Goal: Transaction & Acquisition: Purchase product/service

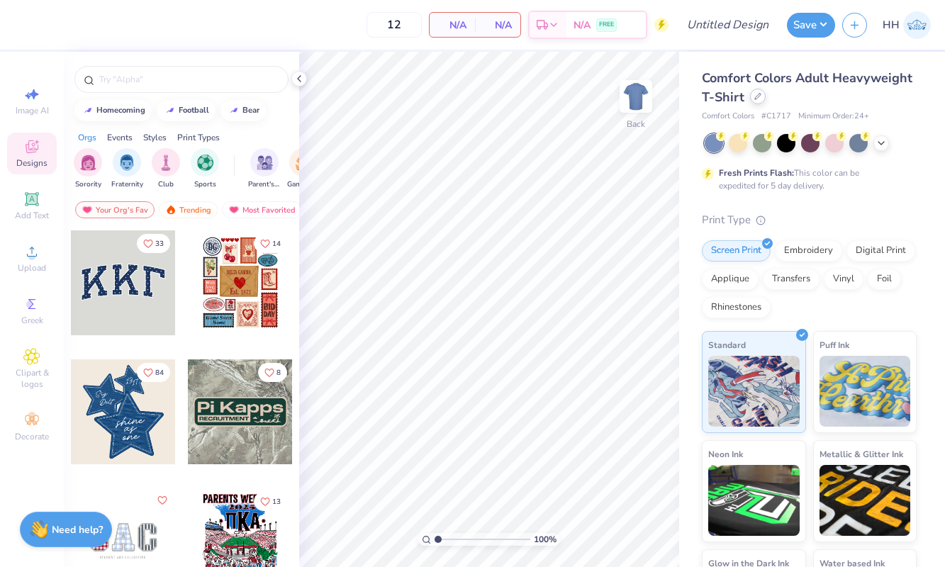
click at [752, 96] on div at bounding box center [758, 97] width 16 height 16
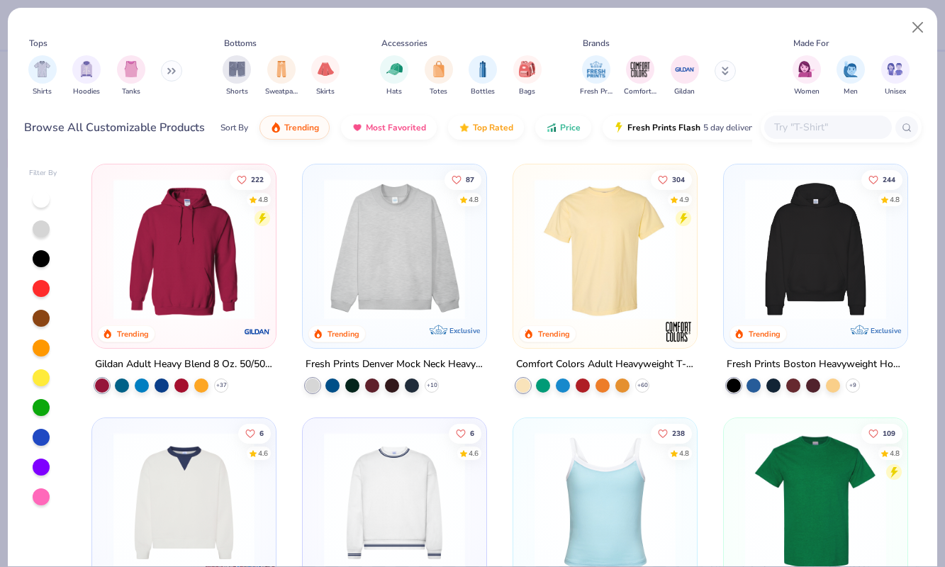
click at [367, 233] on img at bounding box center [394, 249] width 155 height 141
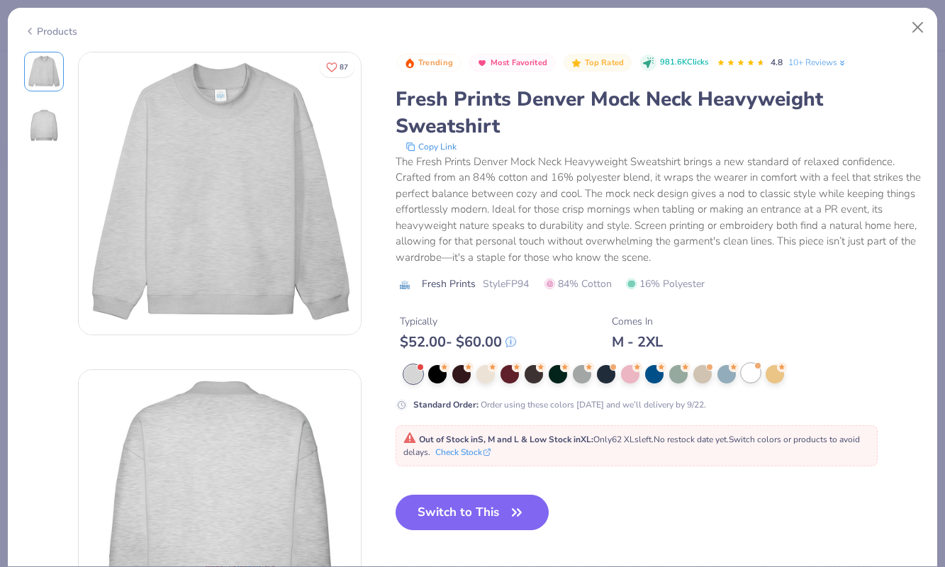
click at [749, 372] on div at bounding box center [751, 373] width 18 height 18
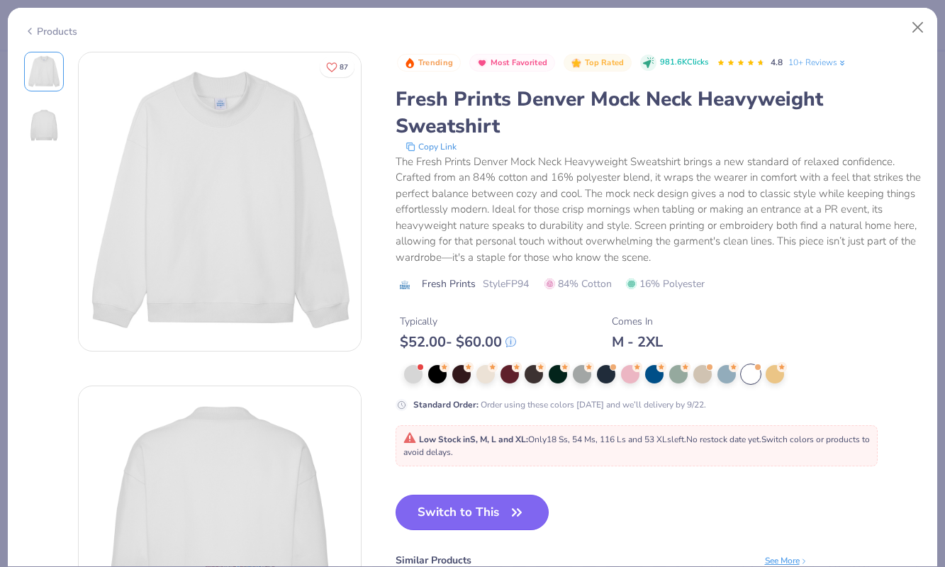
click at [482, 515] on button "Switch to This" at bounding box center [473, 512] width 154 height 35
type input "50"
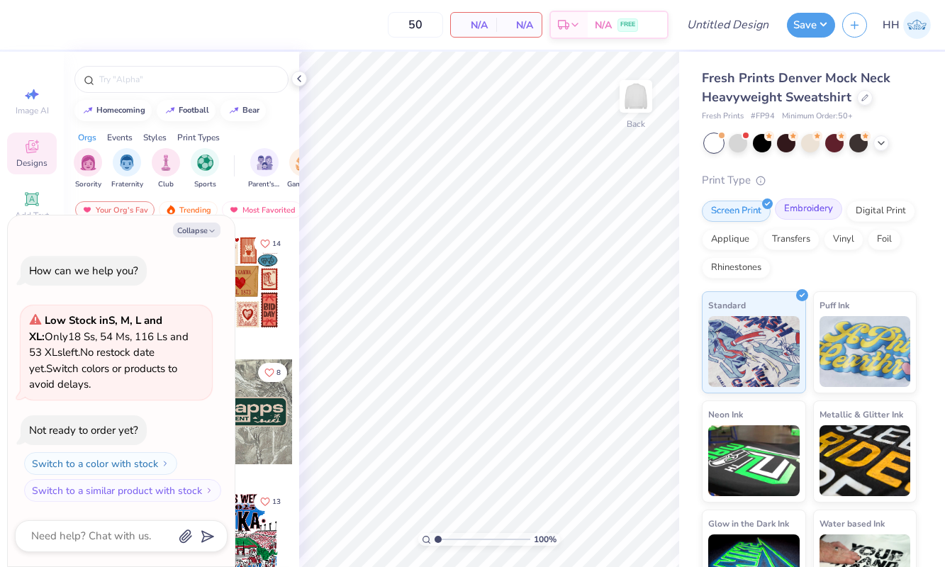
click at [813, 208] on div "Embroidery" at bounding box center [808, 209] width 67 height 21
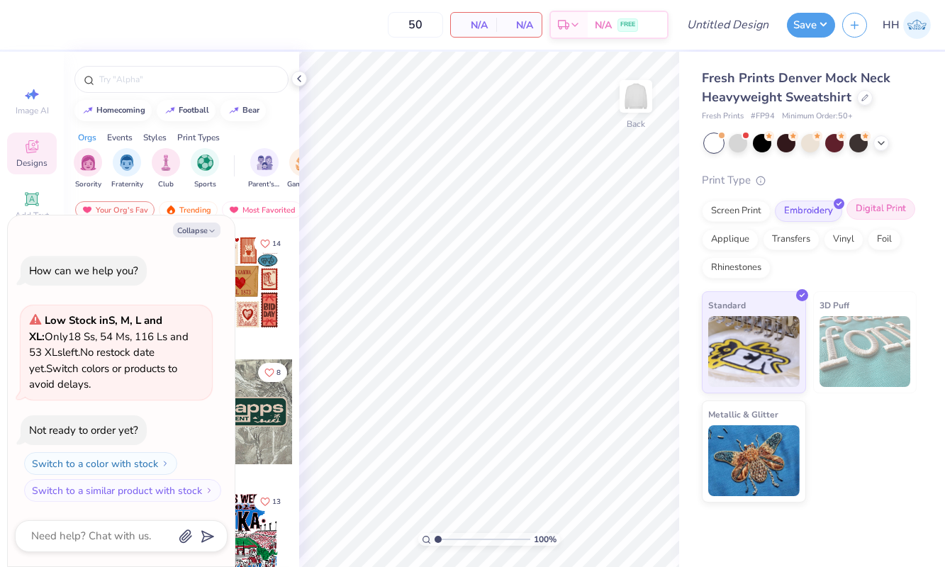
click at [881, 206] on div "Digital Print" at bounding box center [881, 209] width 69 height 21
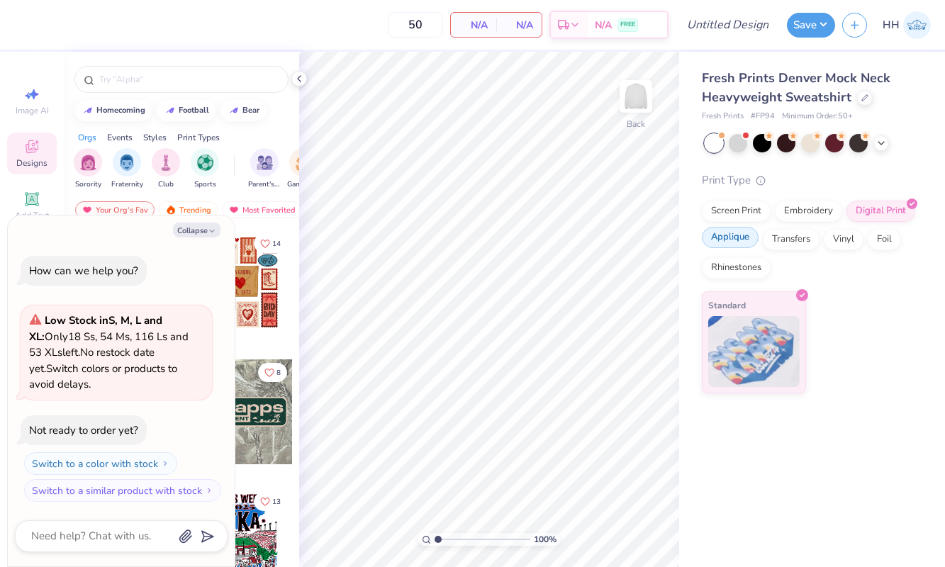
click at [742, 231] on div "Applique" at bounding box center [730, 237] width 57 height 21
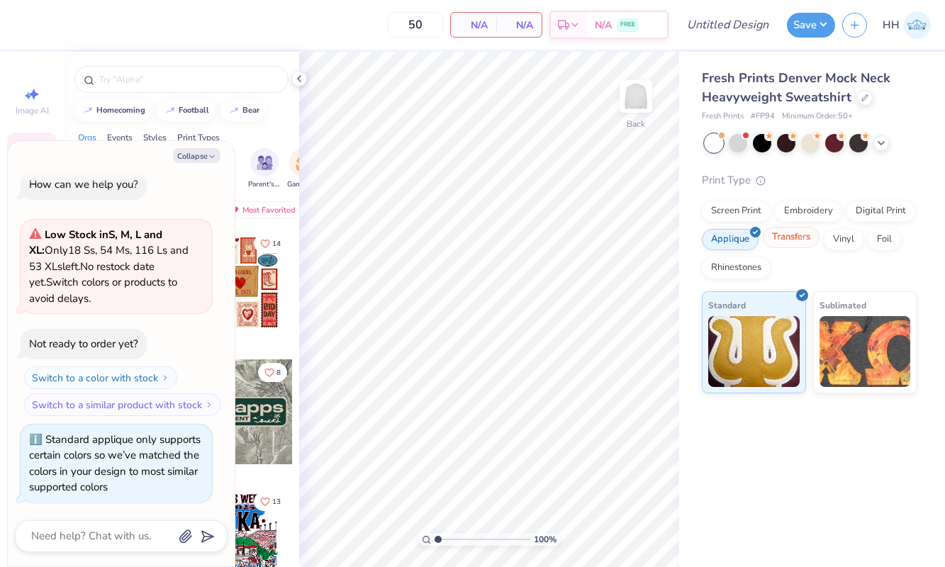
click at [796, 235] on div "Transfers" at bounding box center [791, 237] width 57 height 21
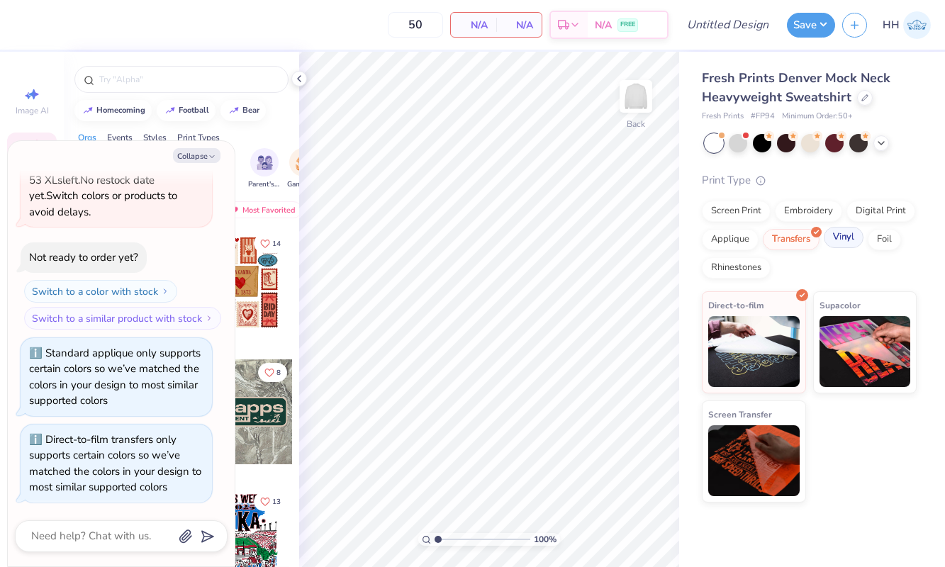
click at [839, 238] on div "Vinyl" at bounding box center [844, 237] width 40 height 21
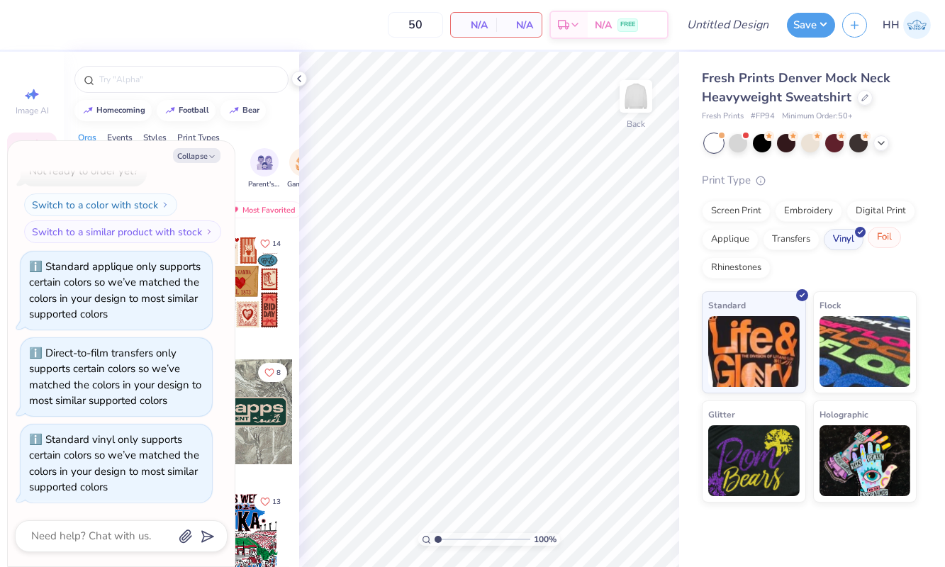
click at [884, 243] on div "Foil" at bounding box center [884, 237] width 33 height 21
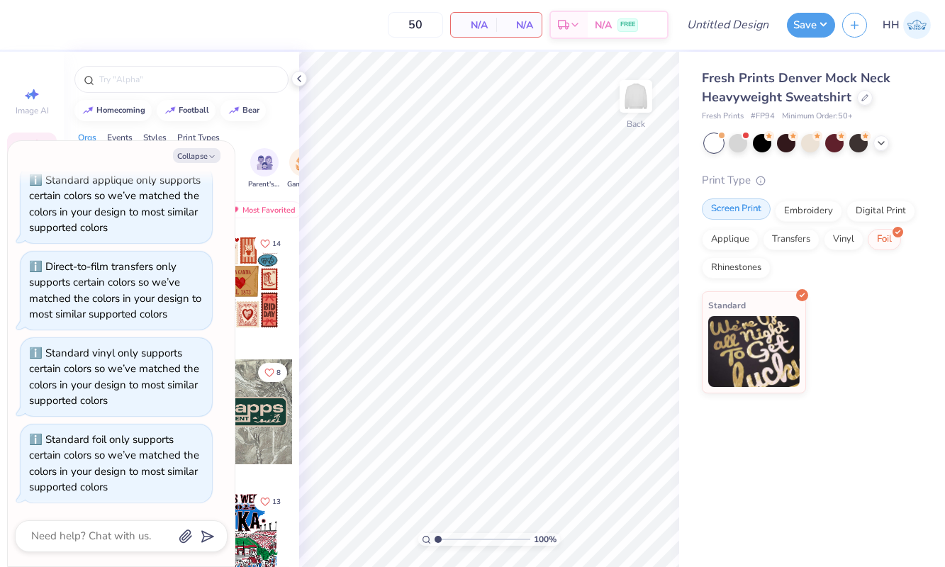
click at [717, 199] on div "Screen Print" at bounding box center [736, 209] width 69 height 21
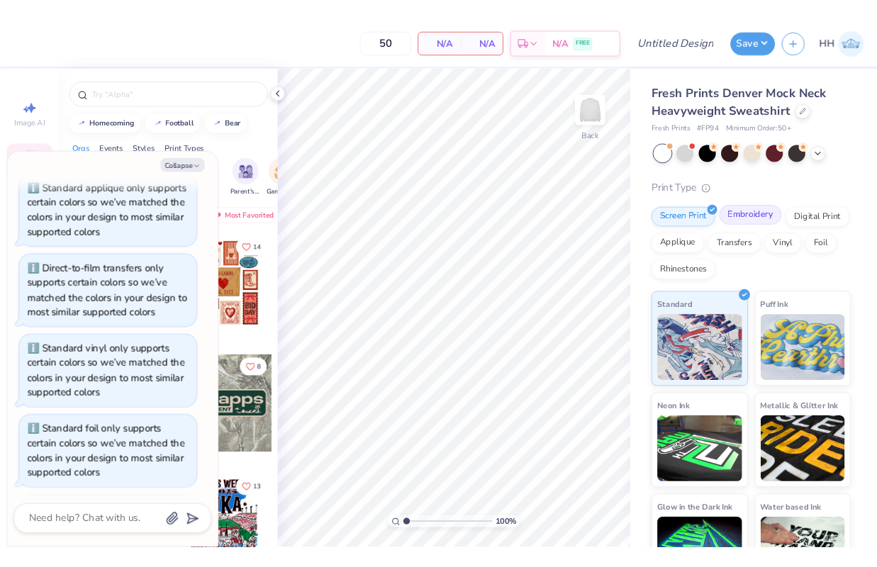
scroll to position [358, 0]
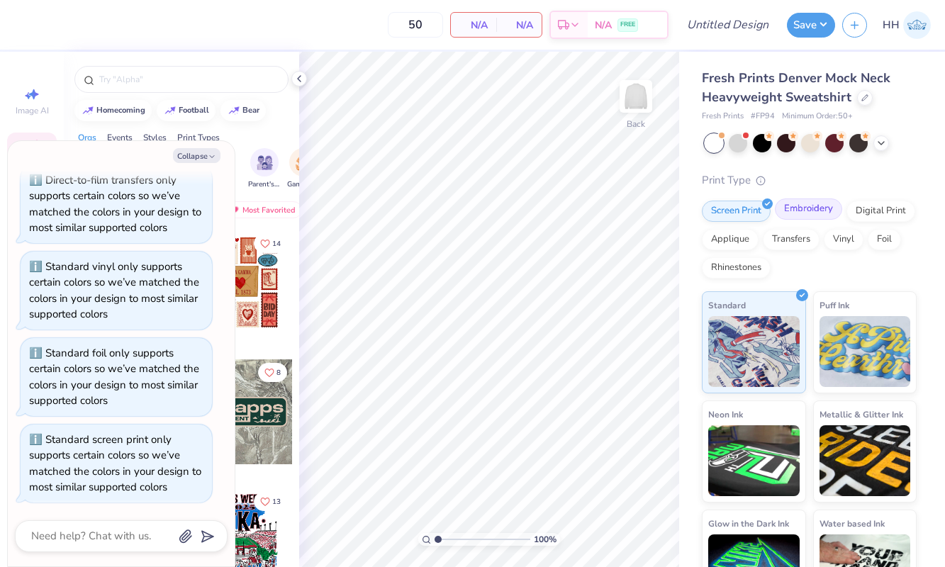
click at [786, 201] on div "Embroidery" at bounding box center [808, 209] width 67 height 21
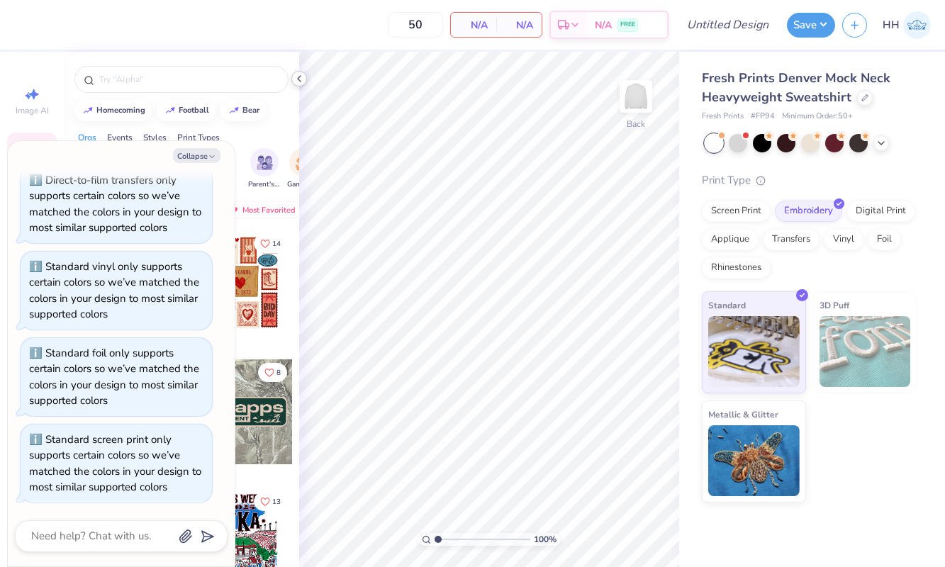
click at [298, 75] on icon at bounding box center [299, 78] width 11 height 11
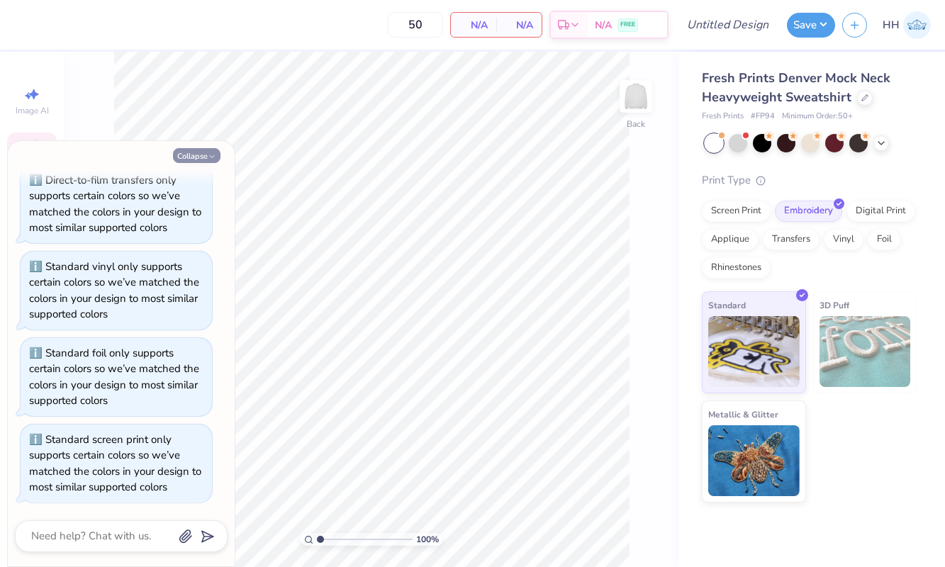
click at [211, 155] on icon "button" at bounding box center [212, 156] width 9 height 9
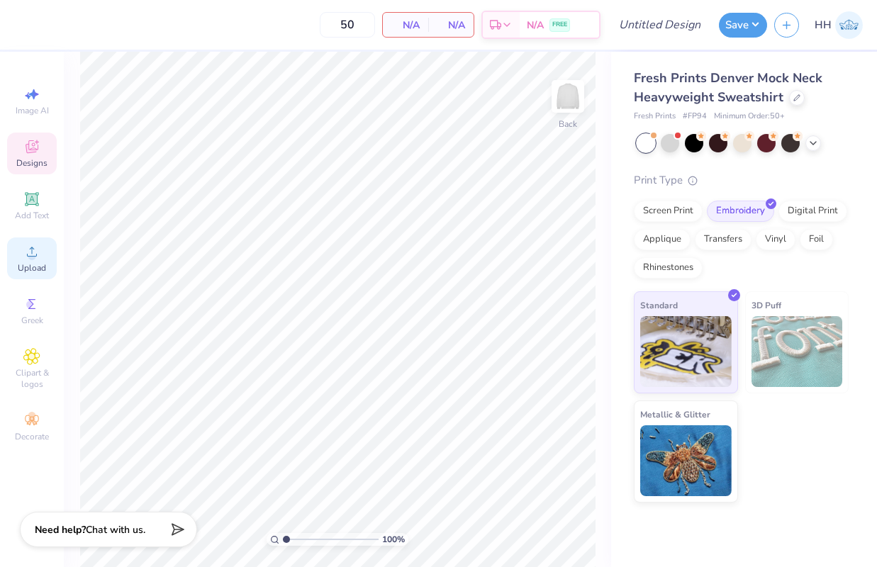
click at [23, 261] on div "Upload" at bounding box center [32, 259] width 50 height 42
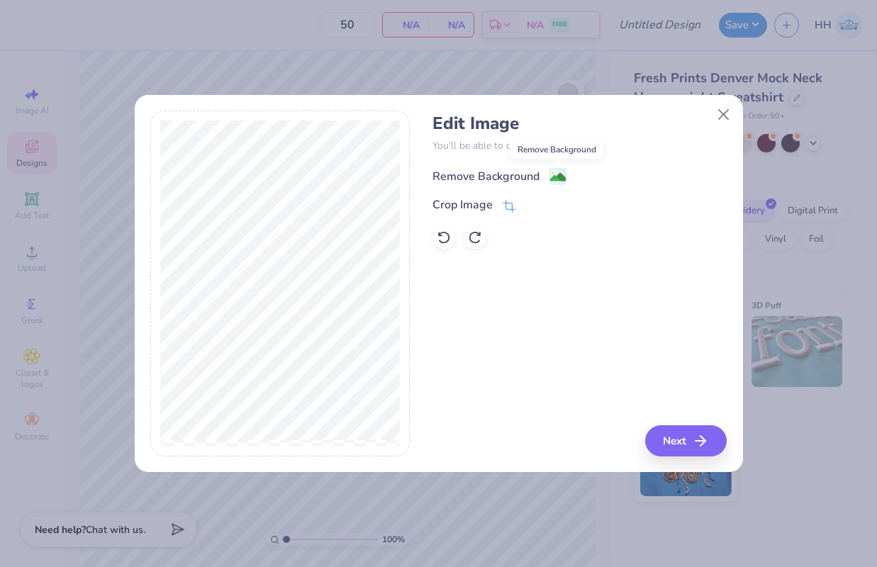
click at [556, 172] on image at bounding box center [558, 177] width 16 height 16
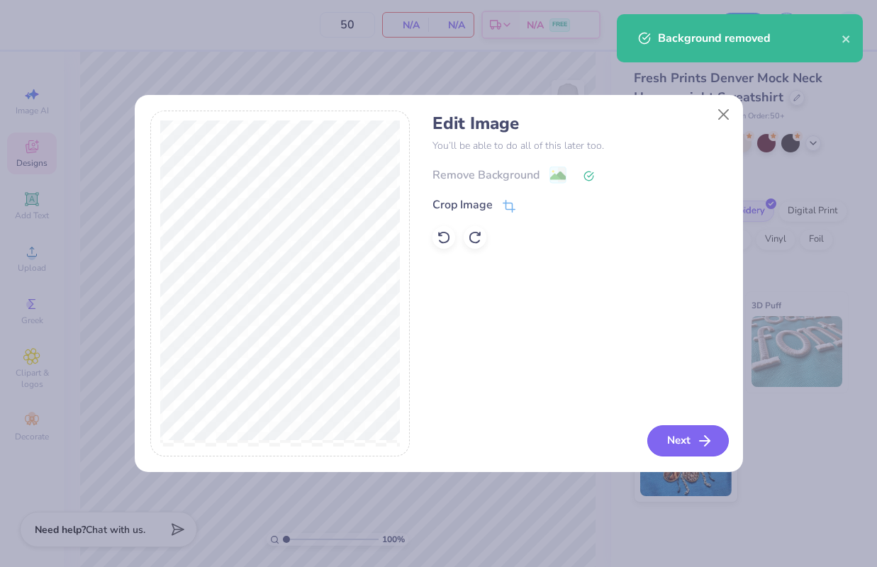
click at [691, 444] on button "Next" at bounding box center [688, 440] width 82 height 31
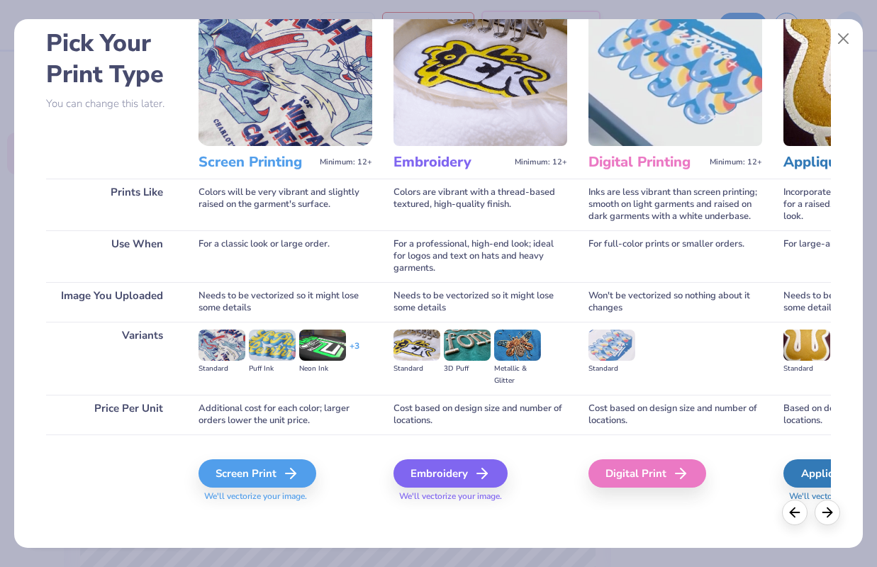
scroll to position [69, 0]
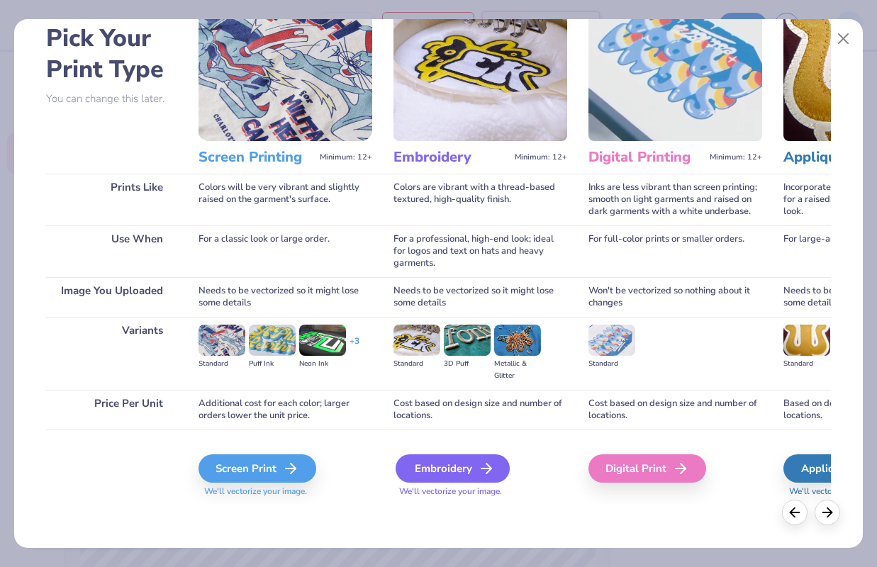
click at [441, 454] on div "Embroidery" at bounding box center [453, 468] width 114 height 28
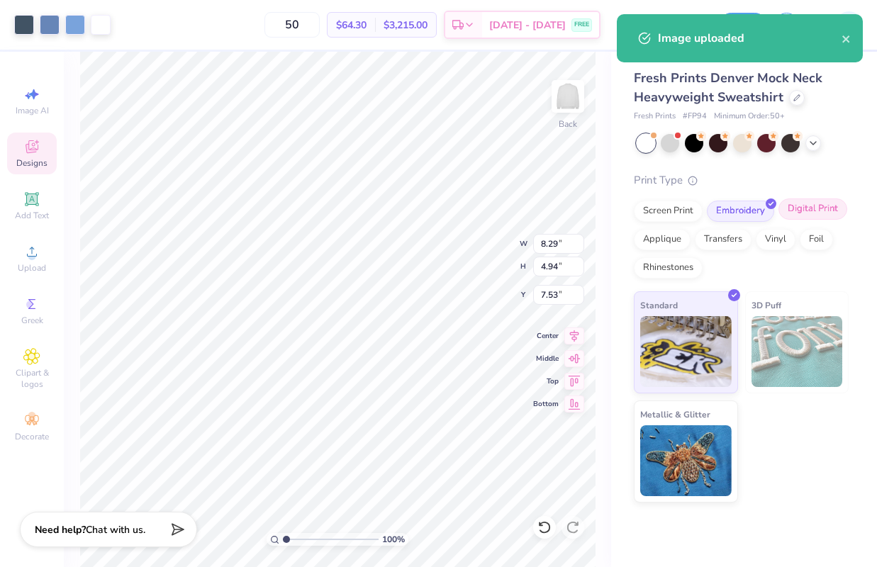
click at [834, 201] on div "Digital Print" at bounding box center [812, 209] width 69 height 21
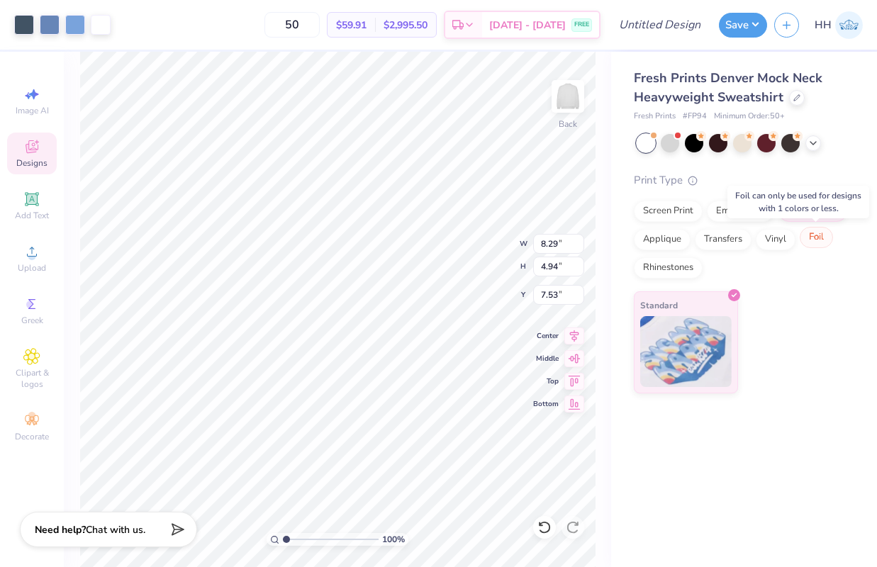
click at [822, 237] on div "Foil" at bounding box center [816, 237] width 33 height 21
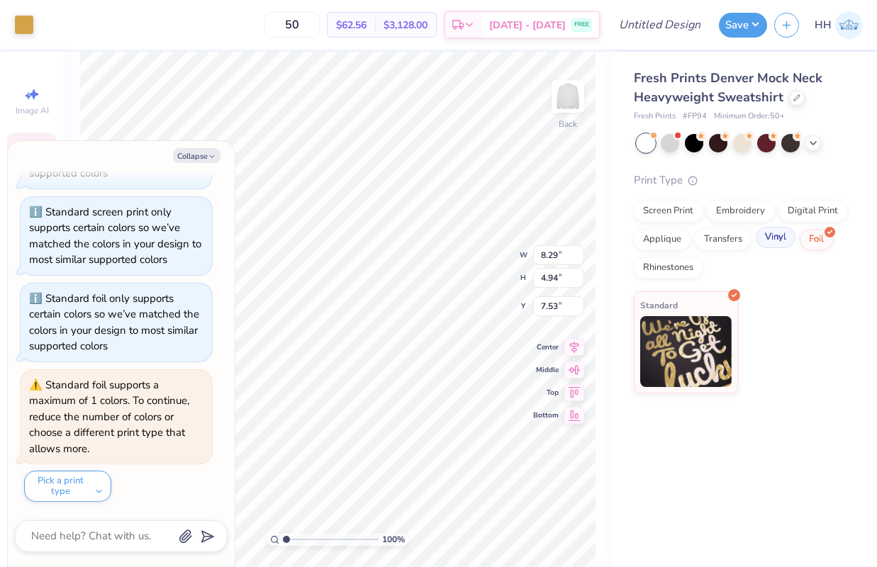
click at [772, 237] on div "Vinyl" at bounding box center [776, 237] width 40 height 21
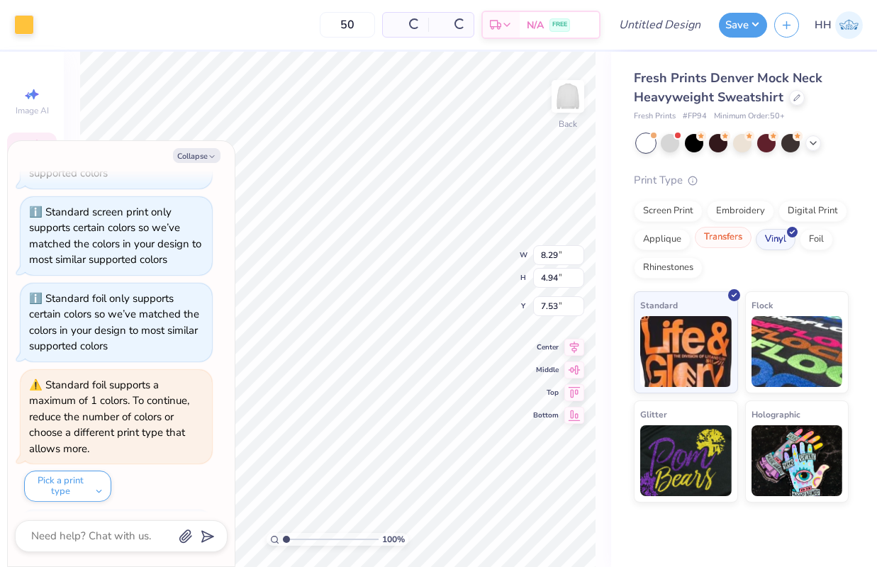
scroll to position [672, 0]
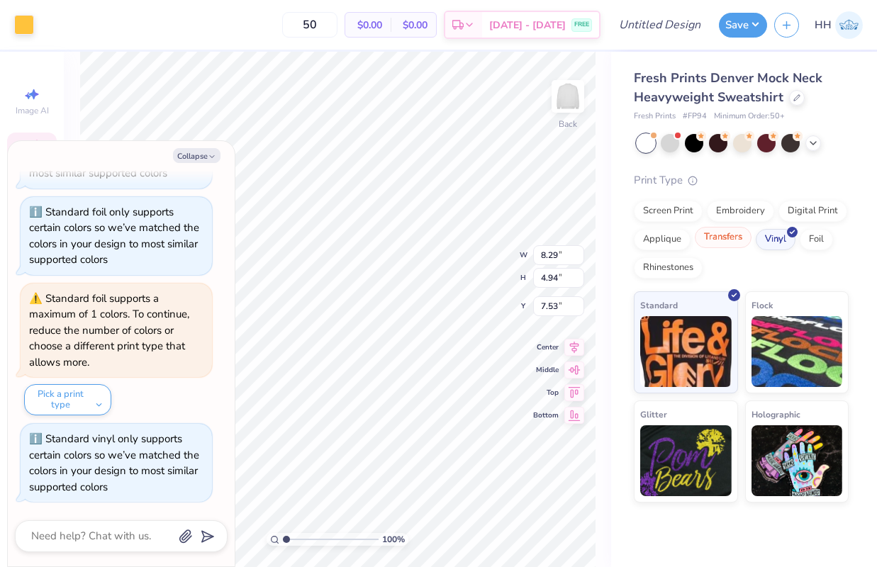
click at [717, 240] on div "Transfers" at bounding box center [723, 237] width 57 height 21
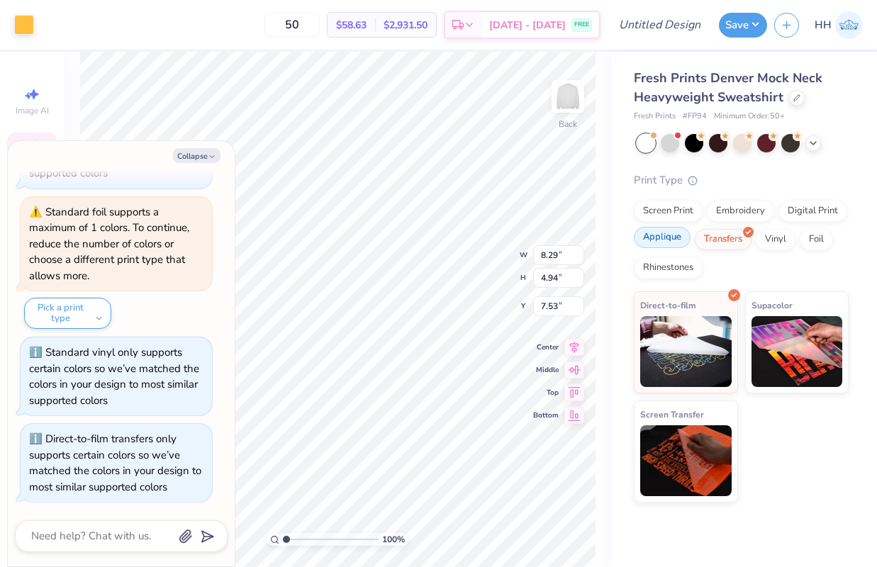
click at [665, 231] on div "Applique" at bounding box center [662, 237] width 57 height 21
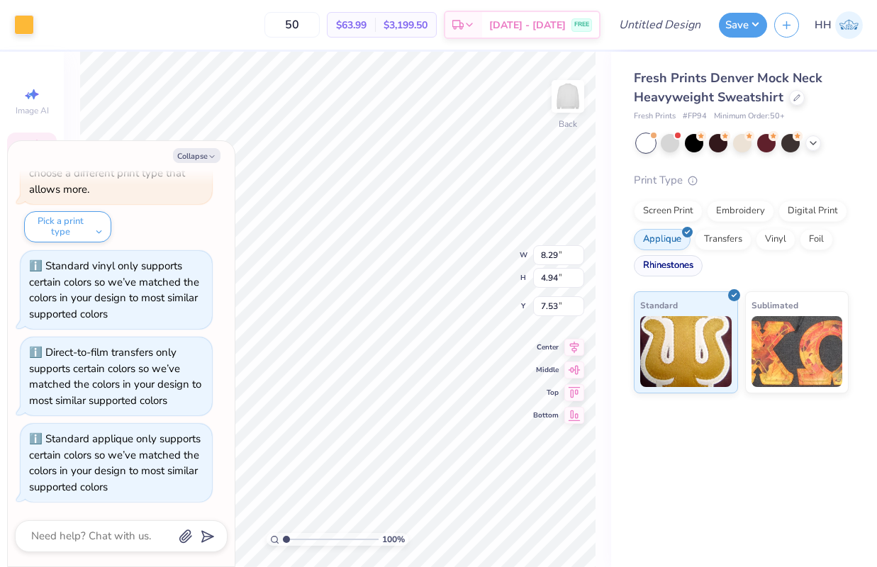
click at [666, 257] on div "Rhinestones" at bounding box center [668, 265] width 69 height 21
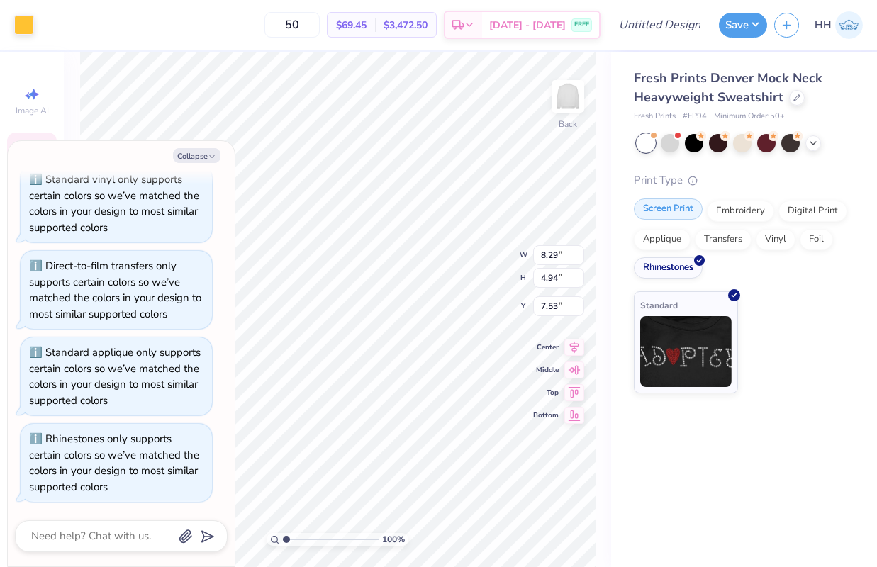
click at [678, 207] on div "Screen Print" at bounding box center [668, 209] width 69 height 21
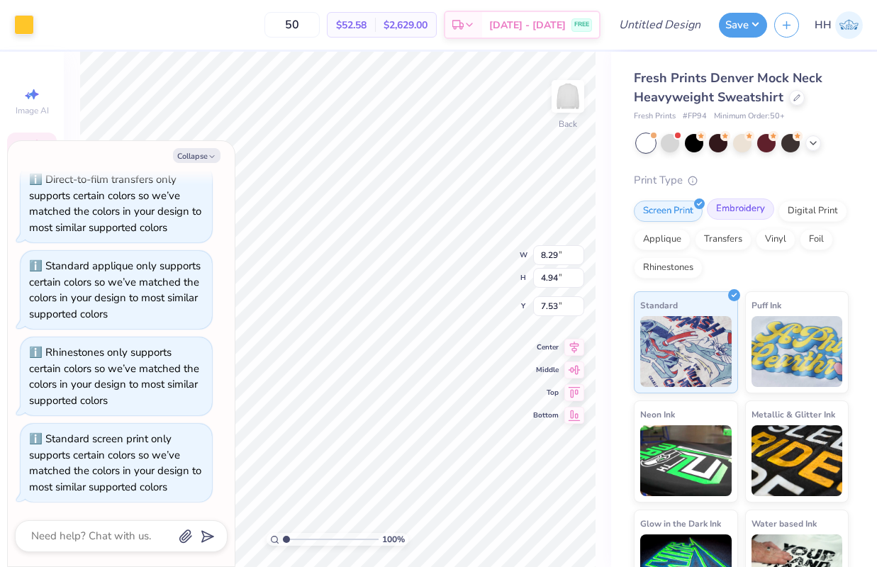
click at [731, 206] on div "Embroidery" at bounding box center [740, 209] width 67 height 21
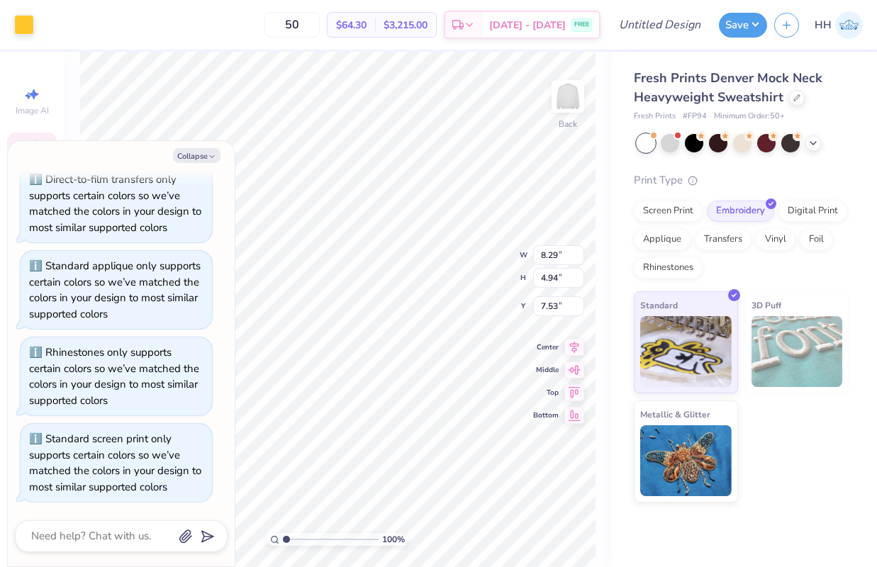
click at [193, 147] on div "Collapse How can we help you? Low Stock in S, M, L and XL : Only 18 Ss, 54 Ms, …" at bounding box center [121, 353] width 227 height 425
click at [196, 149] on button "Collapse" at bounding box center [197, 155] width 48 height 15
type textarea "x"
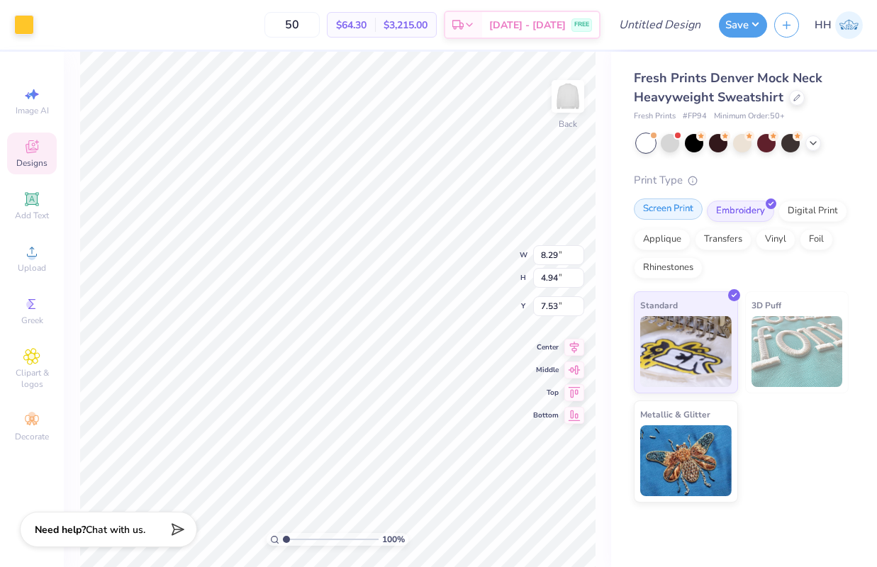
click at [659, 215] on div "Screen Print" at bounding box center [668, 209] width 69 height 21
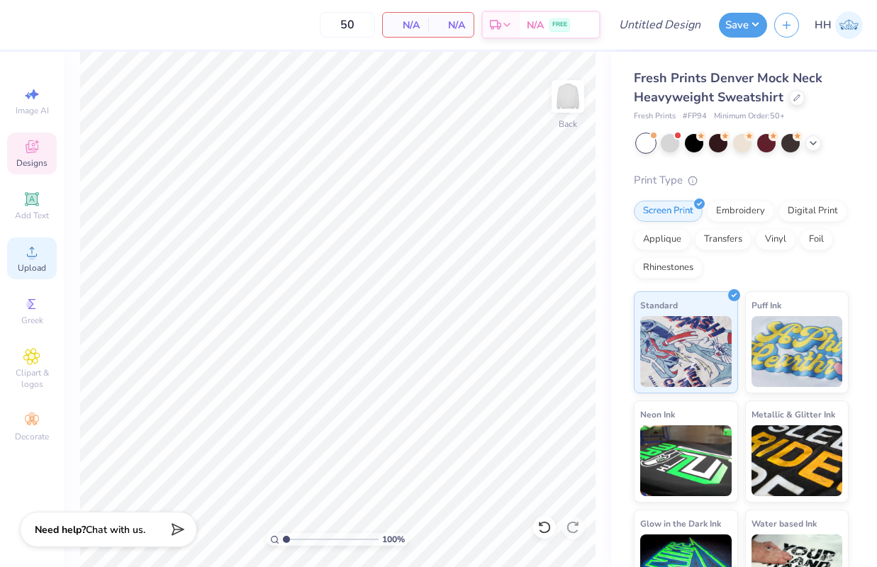
click at [27, 257] on icon at bounding box center [31, 251] width 17 height 17
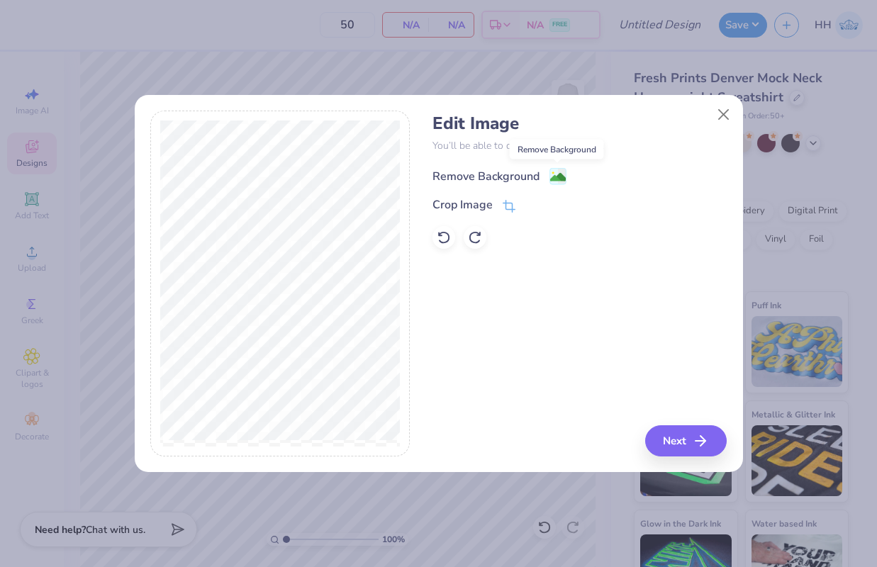
click at [549, 169] on icon at bounding box center [557, 176] width 17 height 17
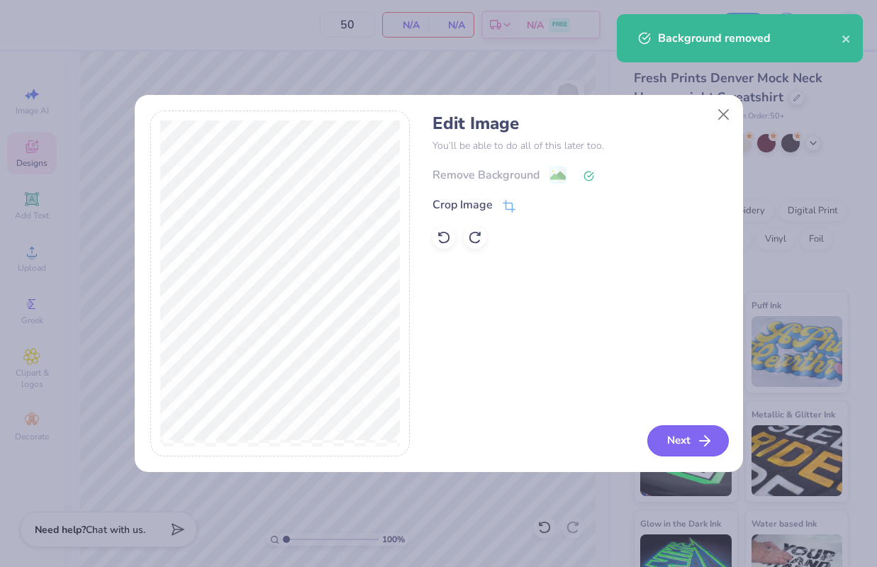
click at [688, 436] on button "Next" at bounding box center [688, 440] width 82 height 31
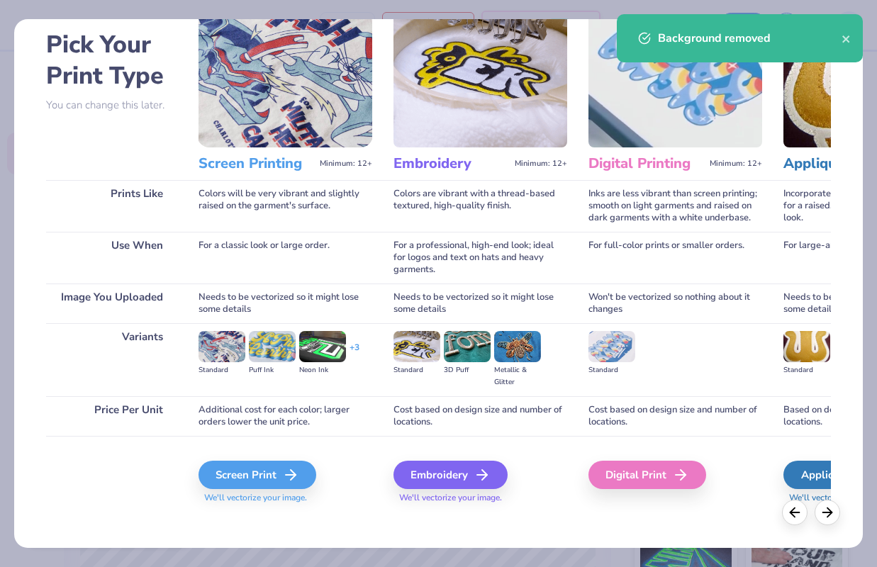
scroll to position [66, 0]
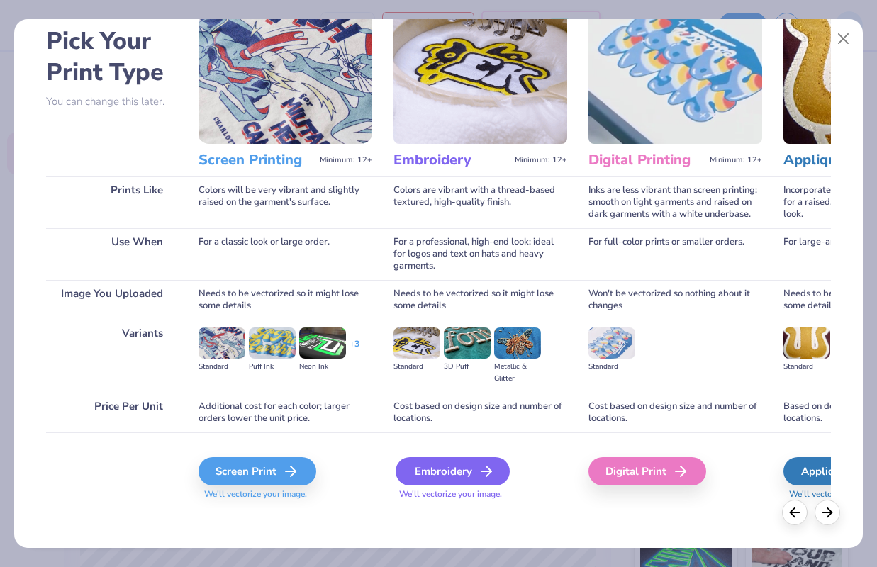
click at [466, 471] on div "Embroidery" at bounding box center [453, 471] width 114 height 28
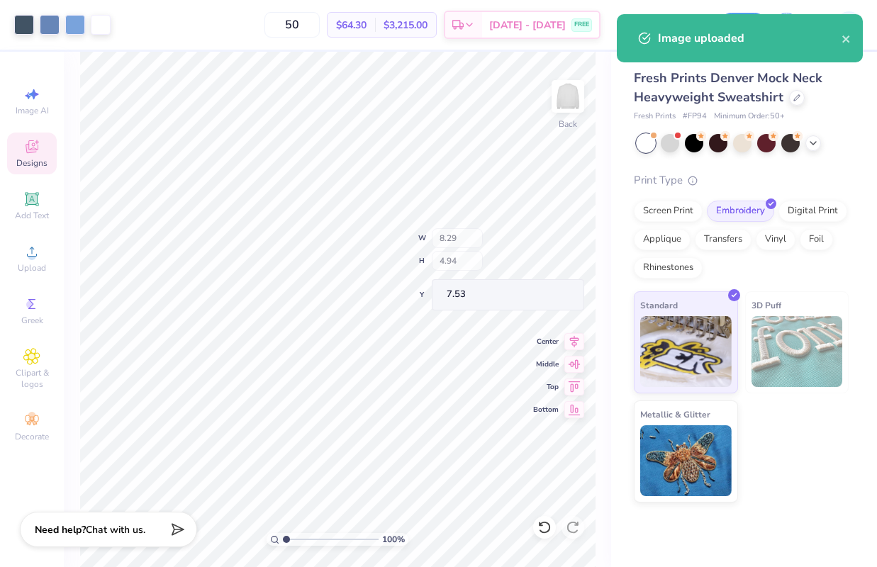
click at [457, 243] on div "100 % Back W 8.29 H 4.94 Y 7.53 Center Middle Top Bottom" at bounding box center [337, 309] width 547 height 515
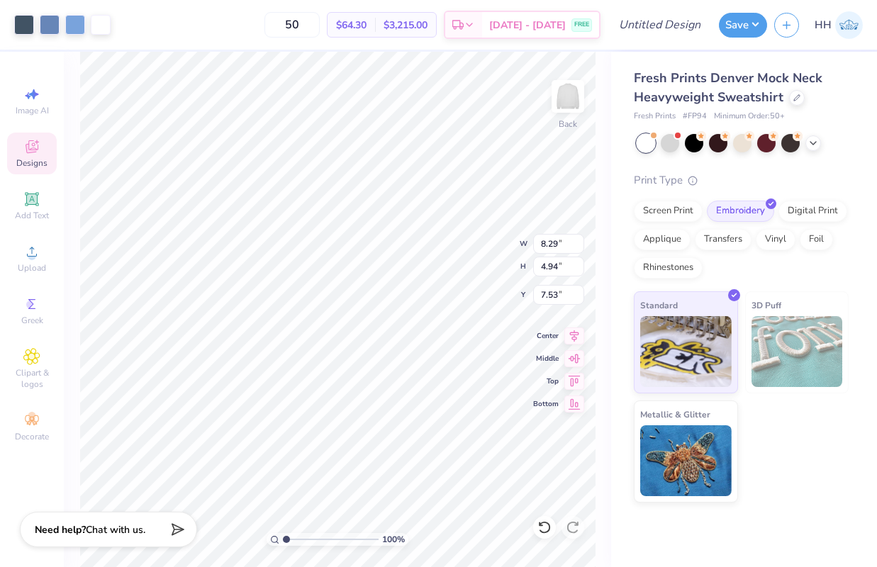
type input "3.00"
type input "4.64"
type input "2.76"
type input "2.54"
type input "3.94"
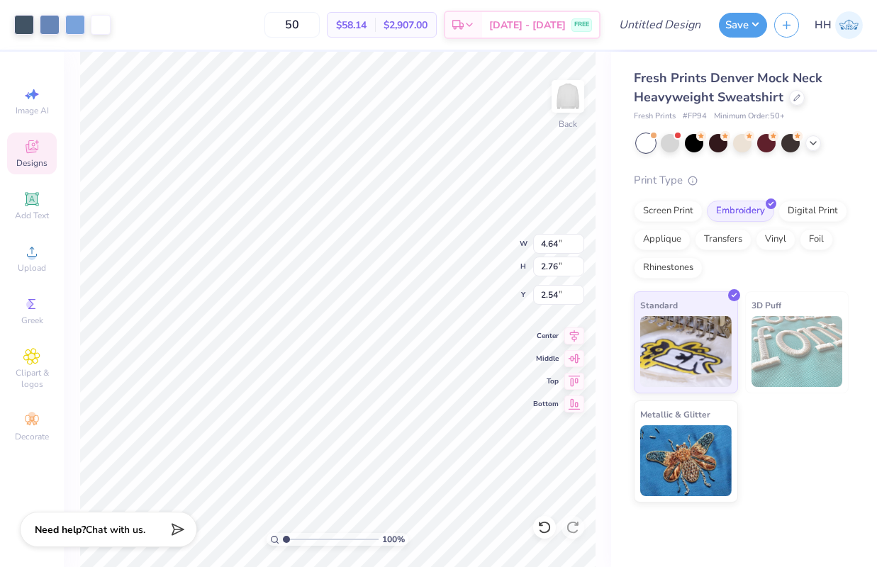
type input "2.35"
type input "2.40"
click at [687, 184] on span at bounding box center [690, 180] width 15 height 14
click at [691, 181] on icon at bounding box center [693, 179] width 10 height 10
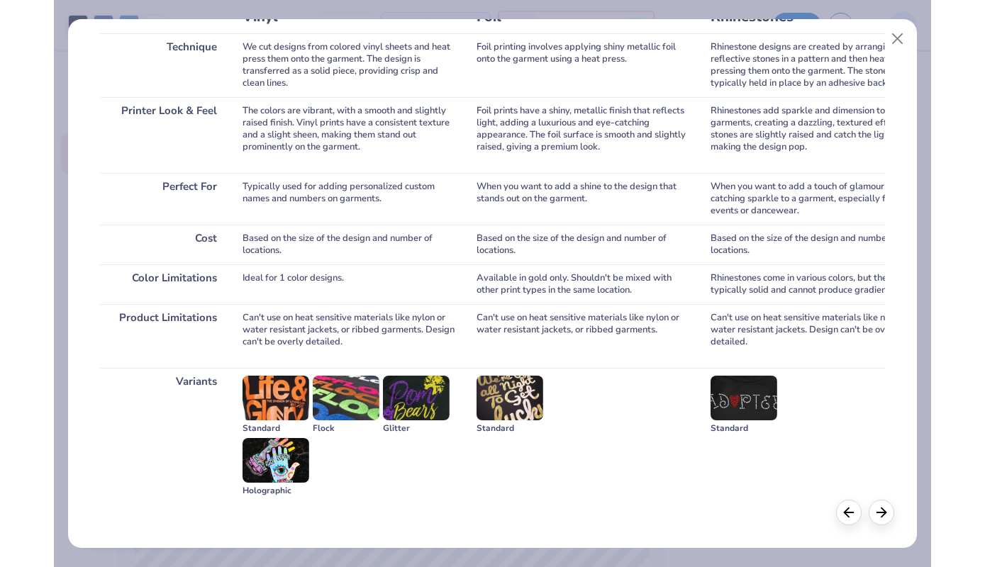
scroll to position [0, 1239]
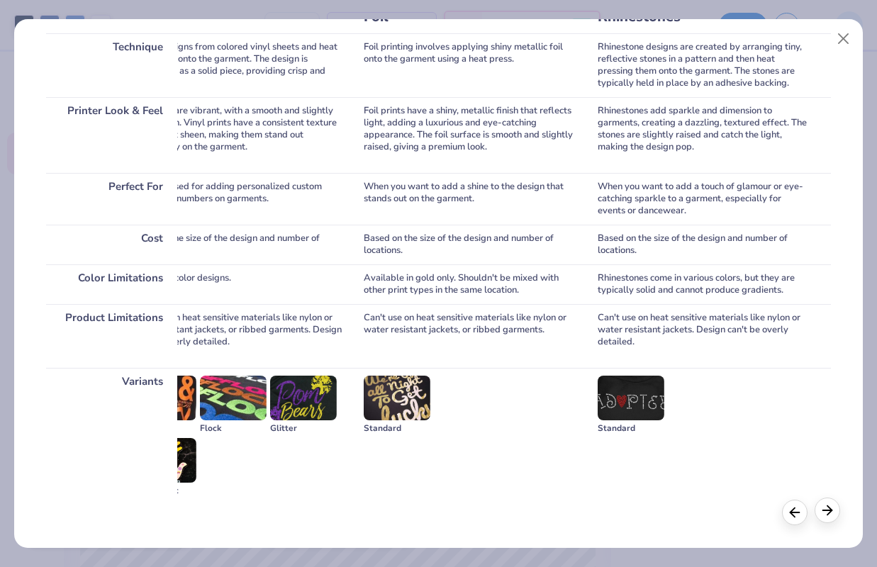
click at [822, 507] on icon at bounding box center [828, 511] width 16 height 16
click at [826, 510] on line at bounding box center [827, 510] width 9 height 0
click at [826, 511] on icon at bounding box center [828, 511] width 16 height 16
click at [851, 44] on button "Close" at bounding box center [843, 39] width 27 height 27
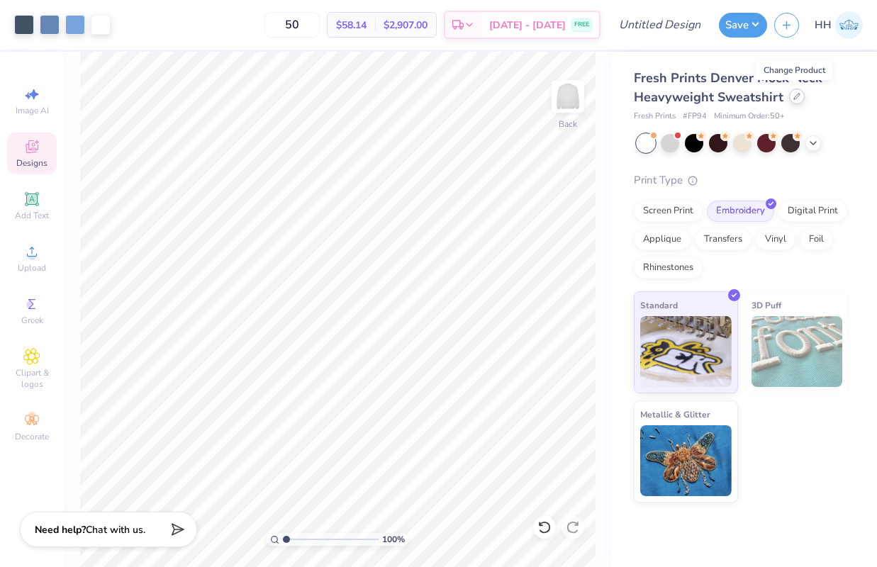
click at [793, 97] on icon at bounding box center [796, 96] width 7 height 7
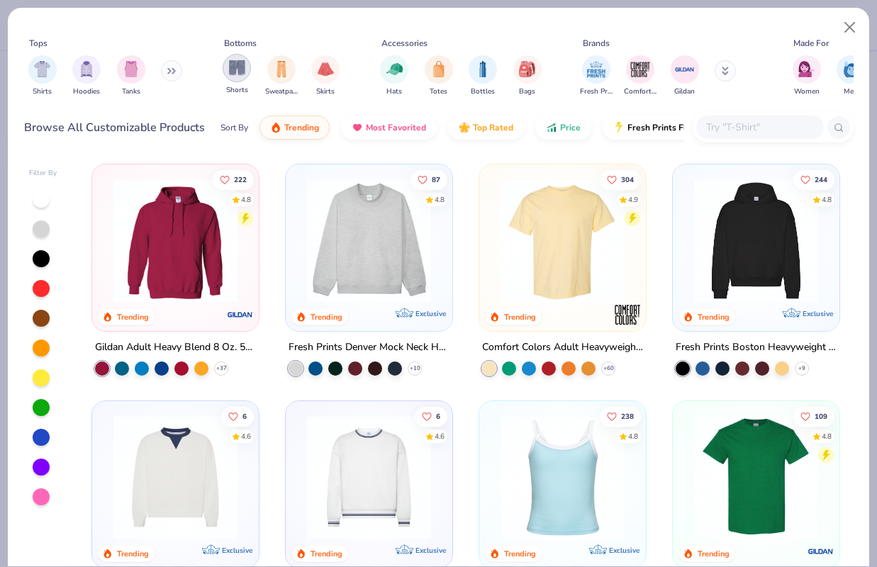
click at [241, 62] on img "filter for Shorts" at bounding box center [237, 68] width 16 height 16
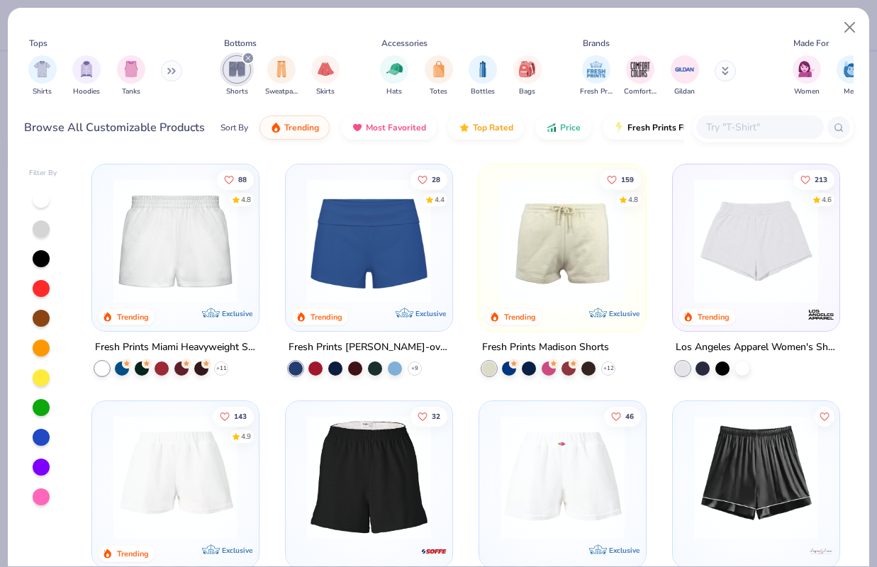
click at [190, 232] on img at bounding box center [175, 241] width 138 height 124
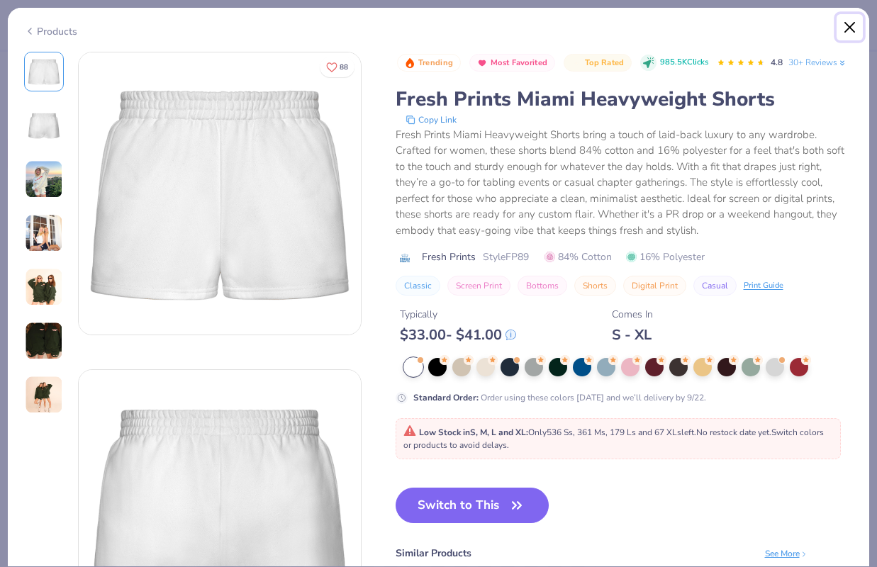
click at [844, 27] on button "Close" at bounding box center [850, 27] width 27 height 27
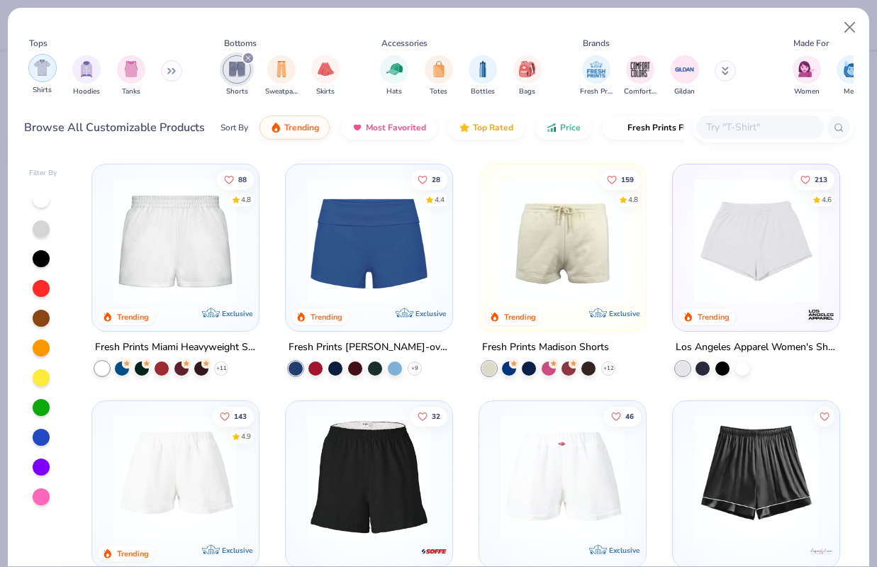
click at [40, 62] on img "filter for Shirts" at bounding box center [42, 68] width 16 height 16
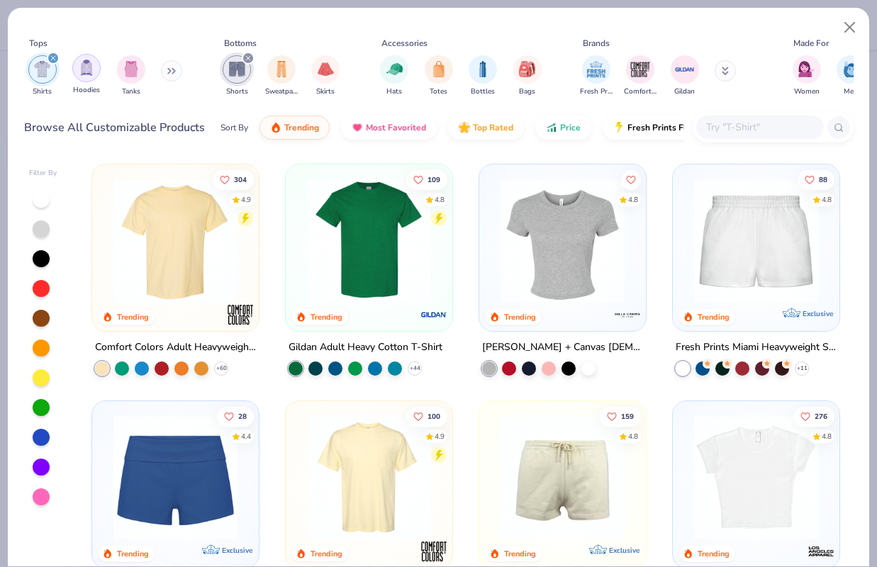
click at [82, 64] on img "filter for Hoodies" at bounding box center [87, 68] width 16 height 16
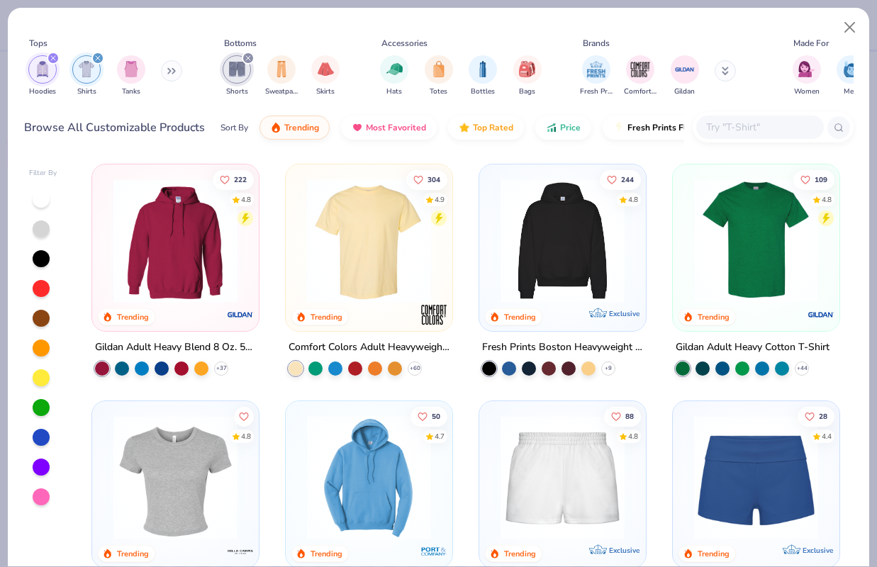
click at [36, 72] on img "filter for Hoodies" at bounding box center [43, 69] width 16 height 16
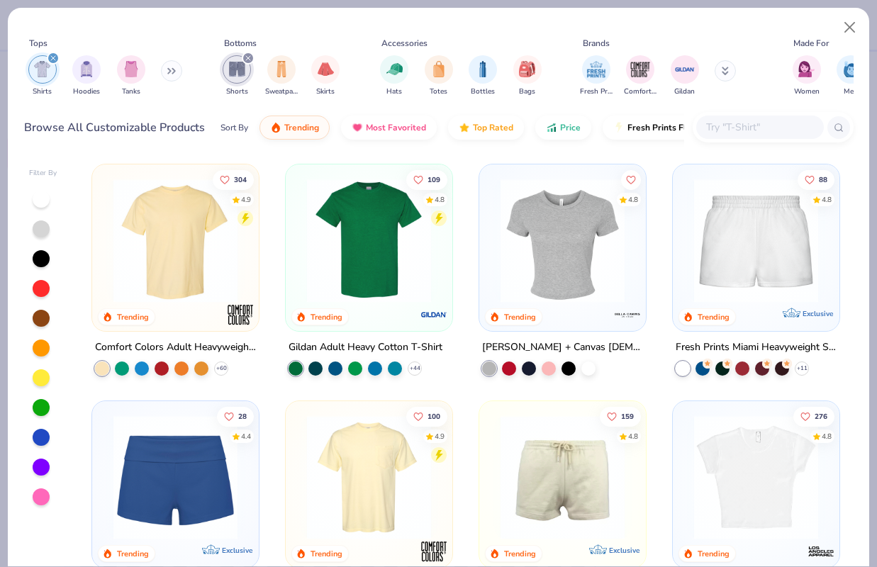
click at [240, 70] on img "filter for Shorts" at bounding box center [237, 69] width 16 height 16
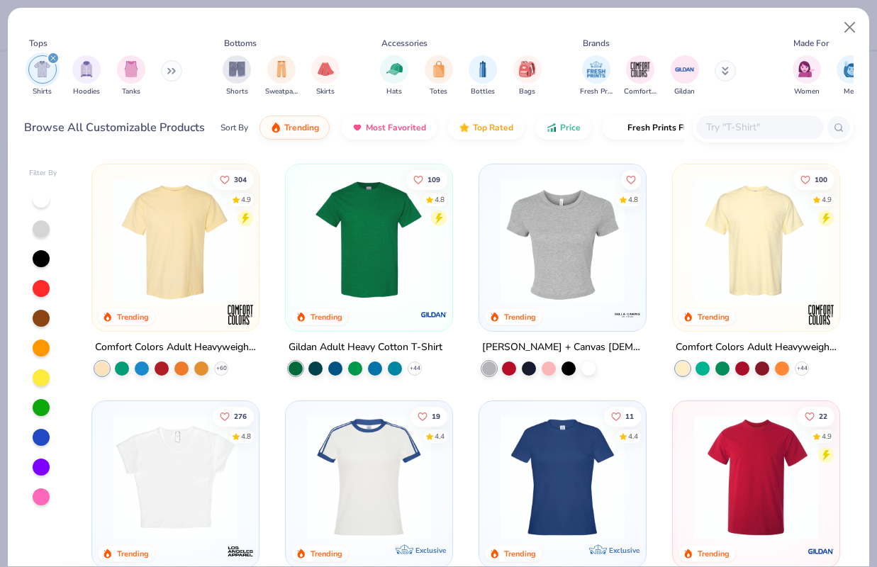
click at [39, 65] on img "filter for Shirts" at bounding box center [42, 69] width 16 height 16
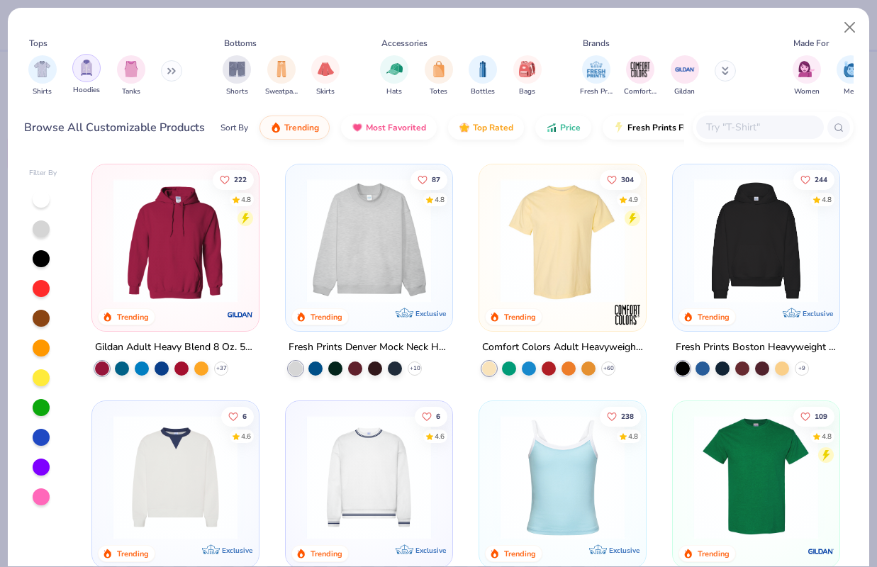
click at [92, 70] on img "filter for Hoodies" at bounding box center [87, 68] width 16 height 16
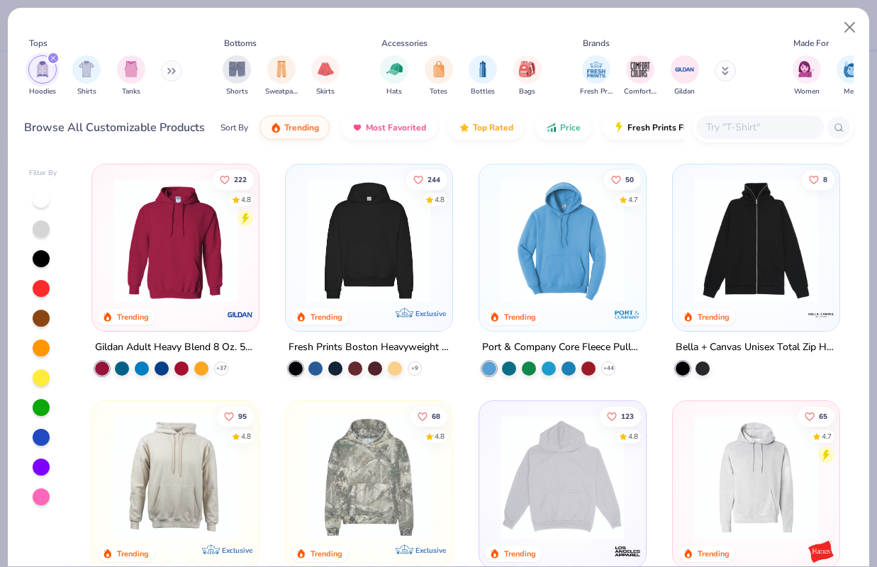
click at [30, 67] on div "filter for Hoodies" at bounding box center [42, 69] width 28 height 28
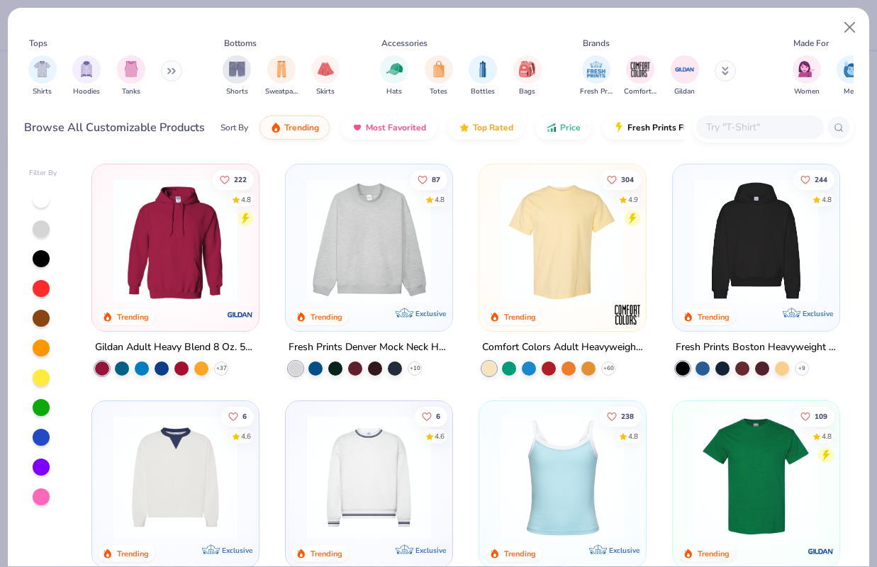
click at [364, 262] on img at bounding box center [369, 241] width 138 height 124
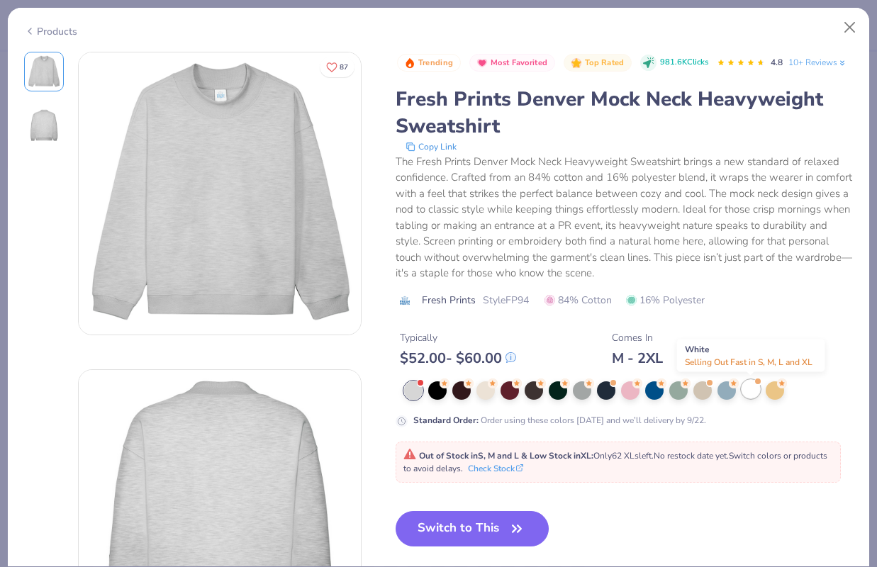
click at [755, 388] on div at bounding box center [751, 389] width 18 height 18
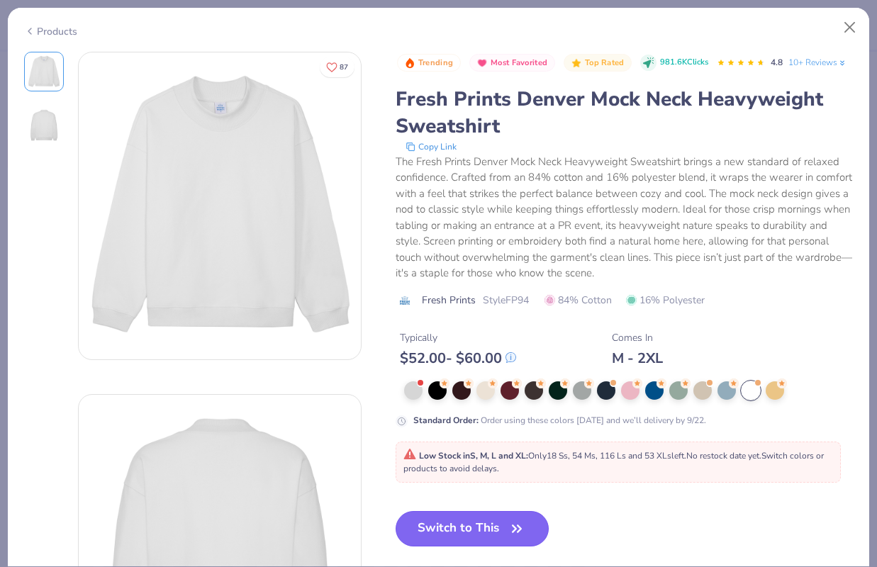
click at [457, 525] on button "Switch to This" at bounding box center [473, 528] width 154 height 35
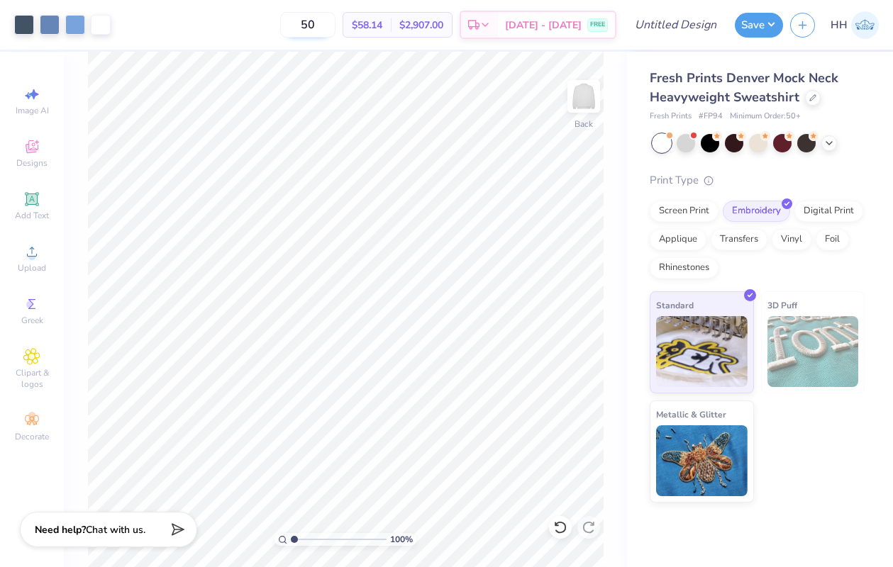
click at [329, 23] on input "50" at bounding box center [307, 25] width 55 height 26
type input "5"
type input "2"
type input "5"
click at [686, 208] on div "Screen Print" at bounding box center [683, 209] width 69 height 21
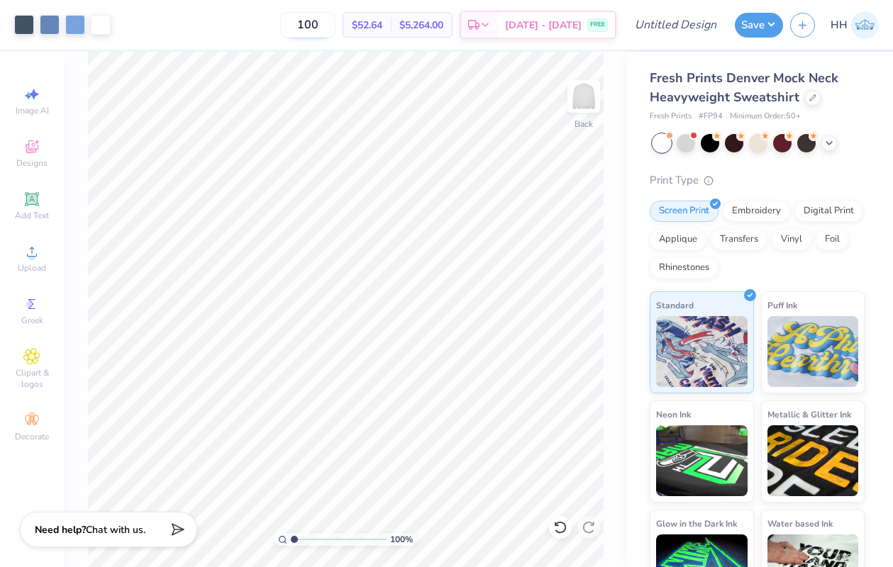
click at [335, 19] on input "100" at bounding box center [307, 25] width 55 height 26
type input "1"
type input "50"
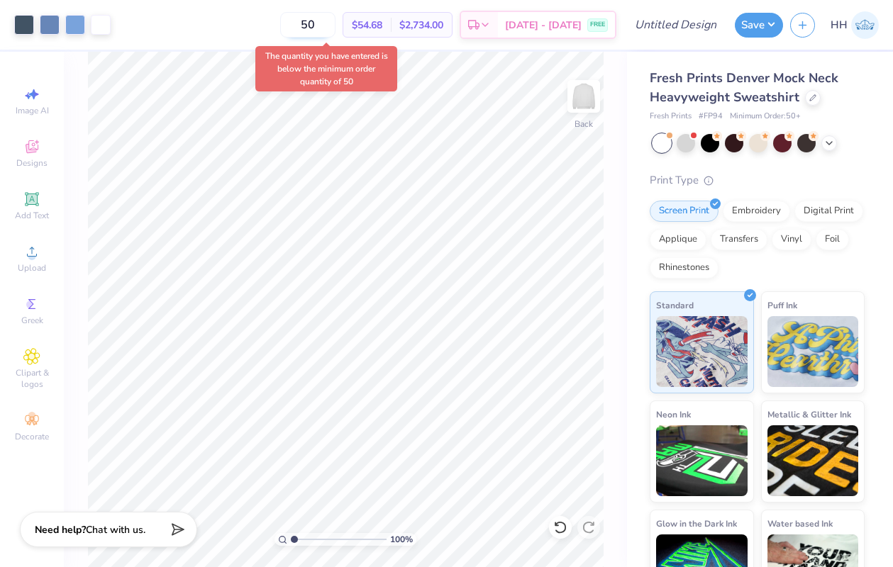
click at [333, 26] on input "50" at bounding box center [307, 25] width 55 height 26
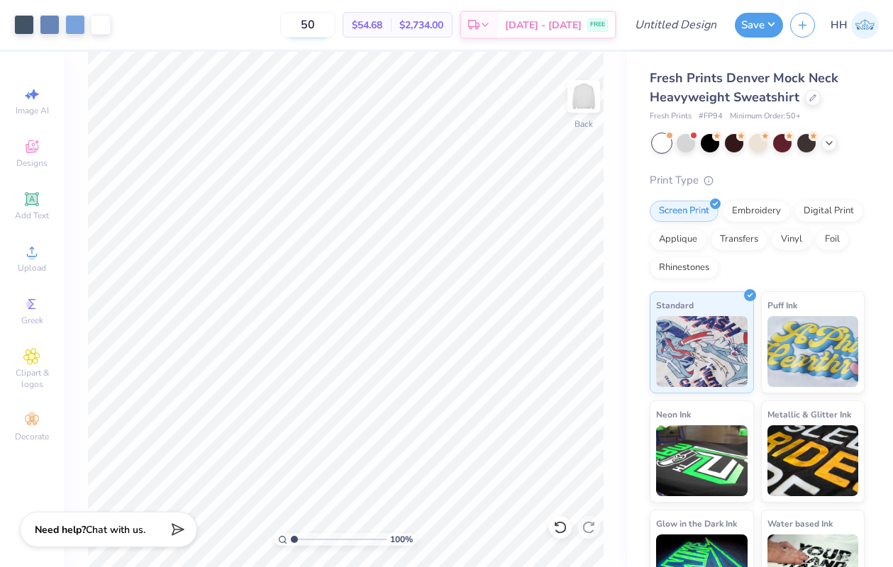
drag, startPoint x: 337, startPoint y: 28, endPoint x: 301, endPoint y: 26, distance: 36.9
click at [301, 26] on input "50" at bounding box center [307, 25] width 55 height 26
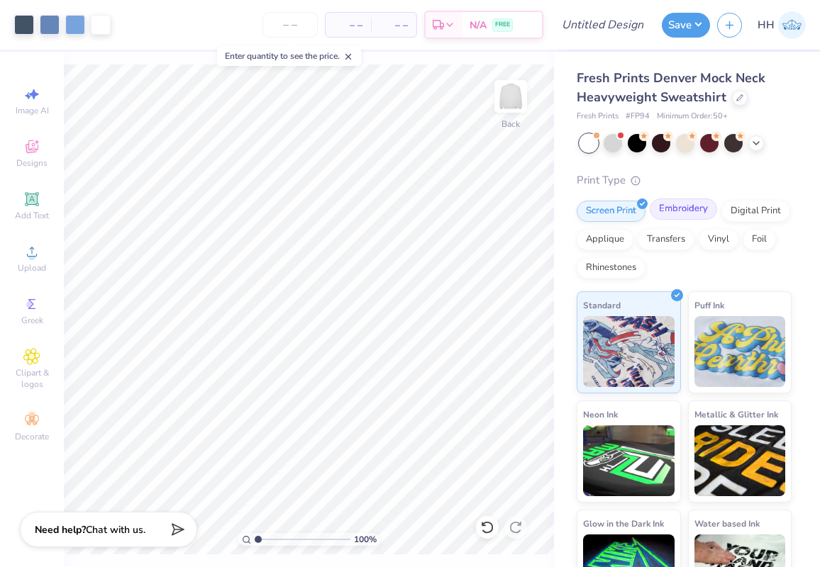
click at [691, 204] on div "Embroidery" at bounding box center [682, 209] width 67 height 21
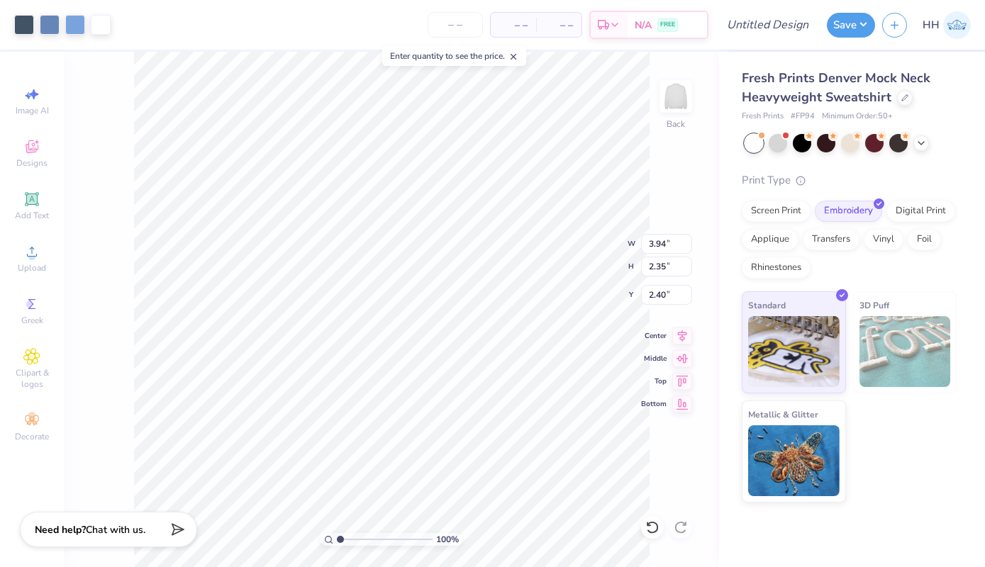
type input "2.41"
click at [454, 35] on input "number" at bounding box center [455, 25] width 55 height 26
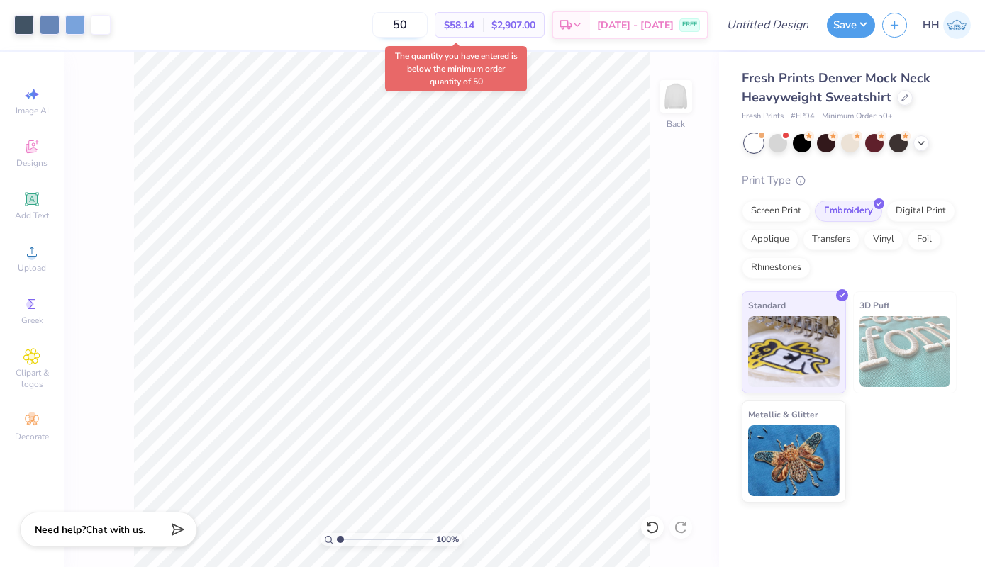
click at [428, 26] on input "50" at bounding box center [399, 25] width 55 height 26
type input "5"
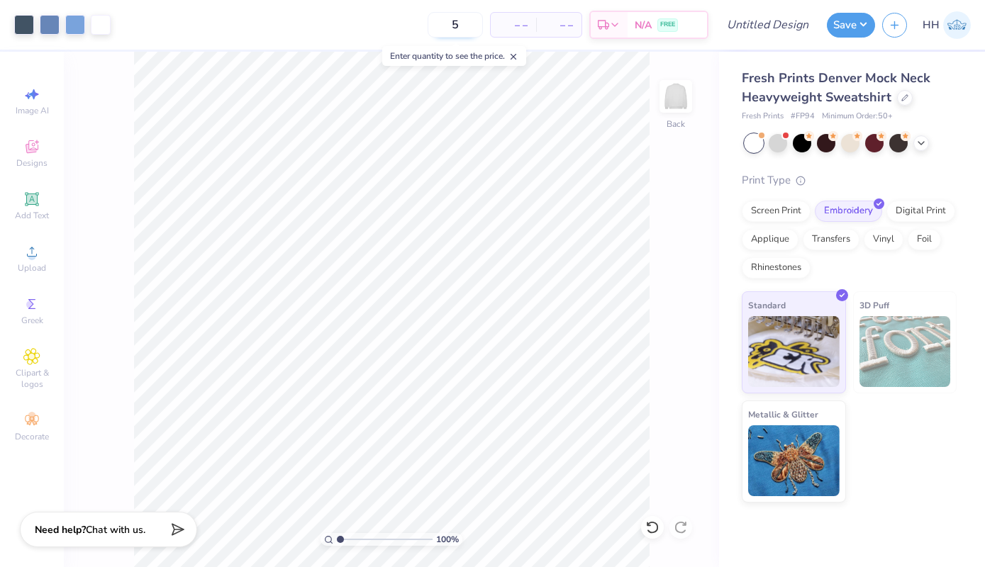
type input "50"
click at [836, 240] on div "Transfers" at bounding box center [831, 237] width 57 height 21
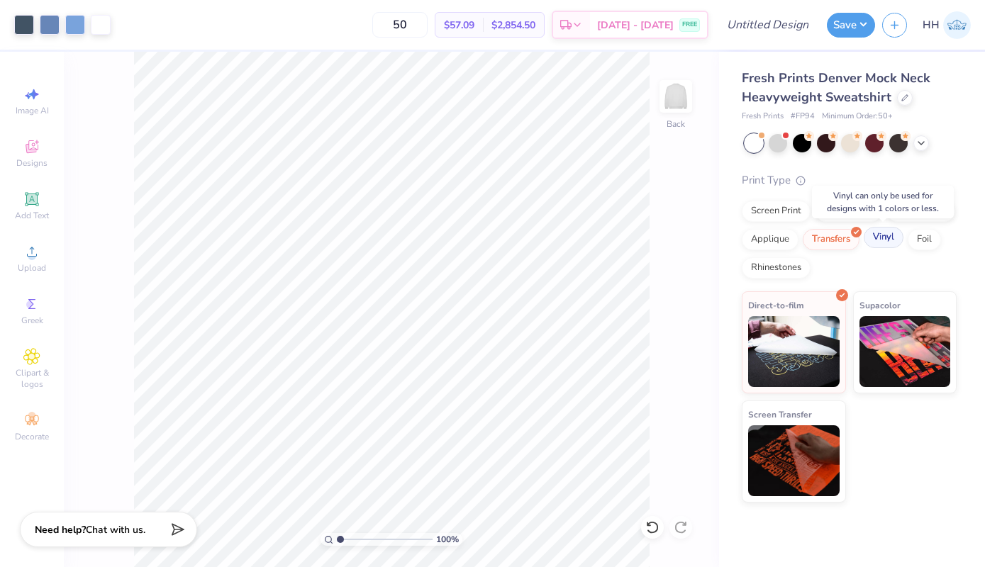
click at [881, 239] on div "Vinyl" at bounding box center [884, 237] width 40 height 21
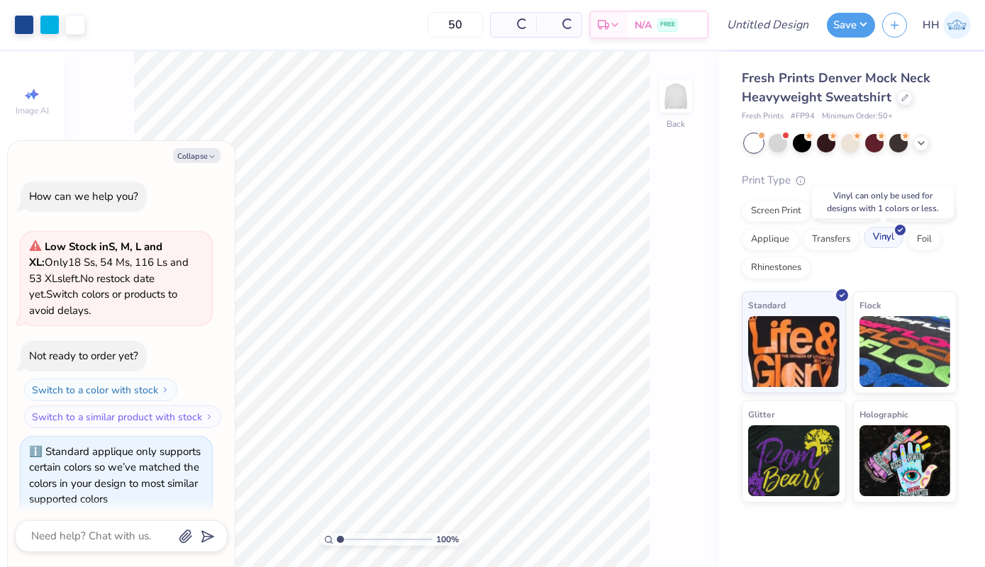
scroll to position [1386, 0]
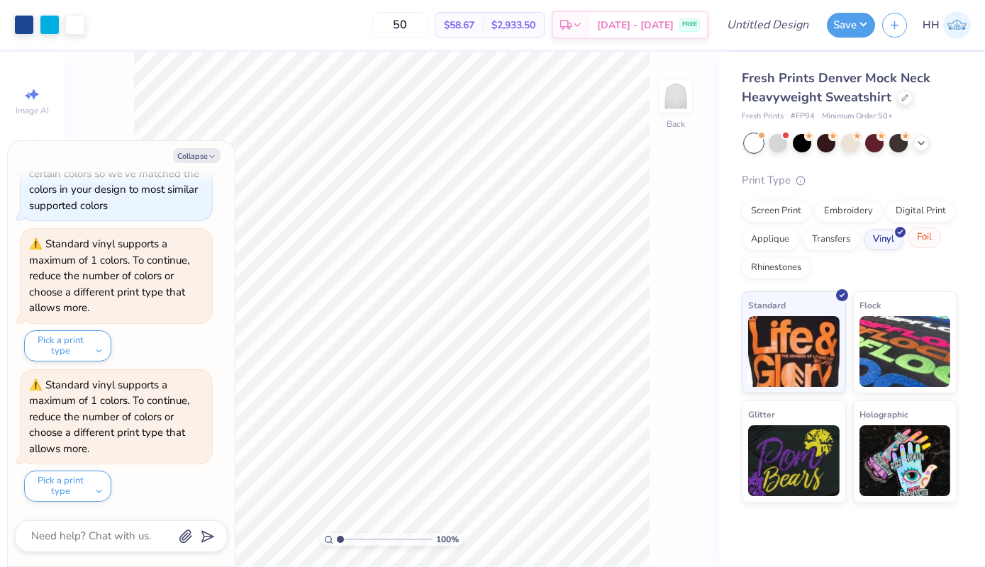
click at [916, 242] on div "Foil" at bounding box center [924, 237] width 33 height 21
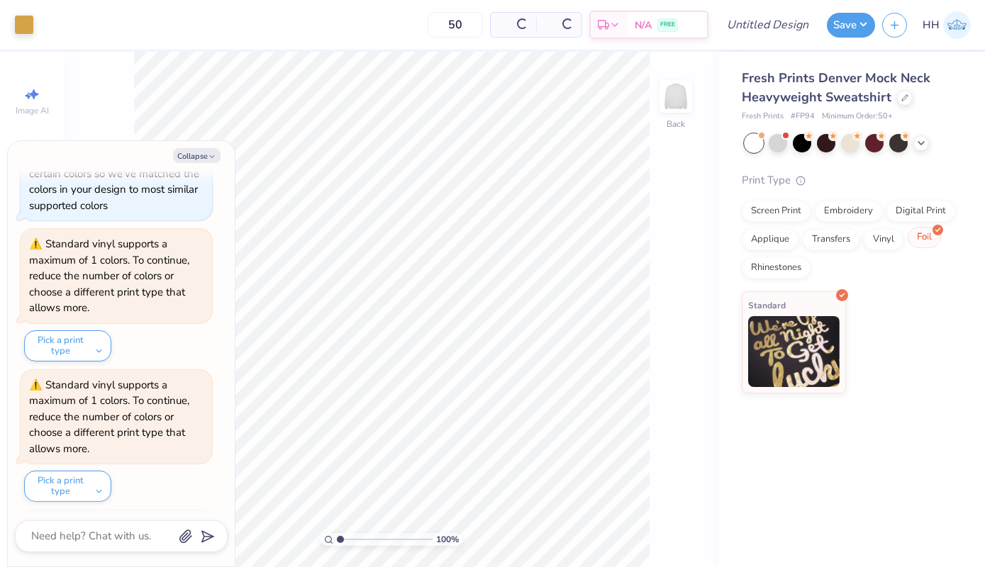
scroll to position [1613, 0]
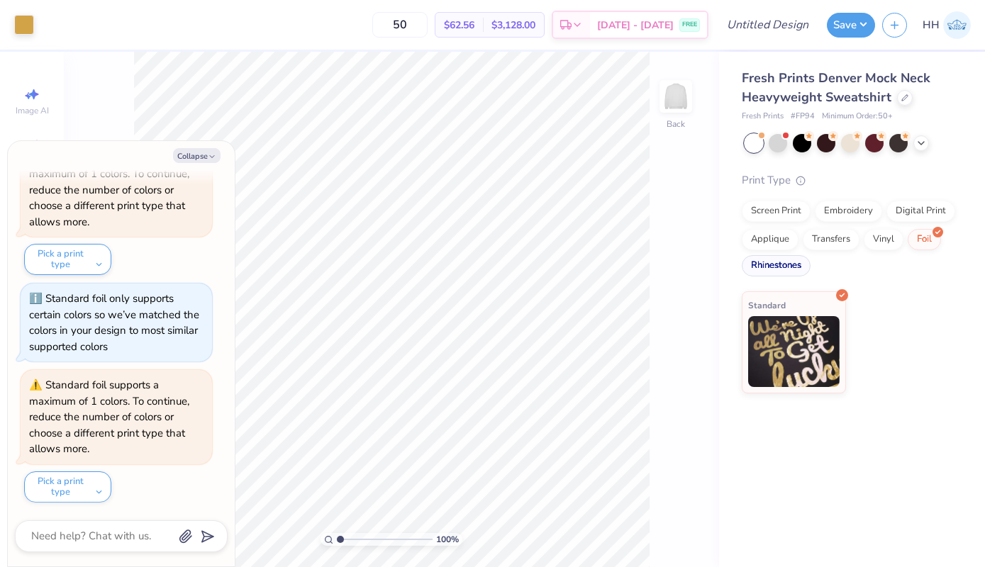
click at [771, 267] on div "Rhinestones" at bounding box center [776, 265] width 69 height 21
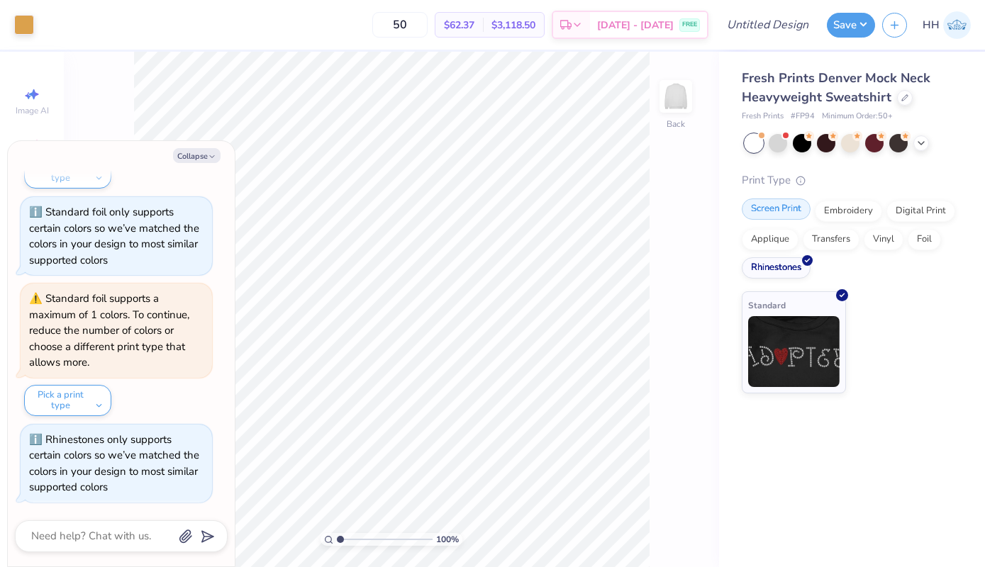
click at [785, 208] on div "Screen Print" at bounding box center [776, 209] width 69 height 21
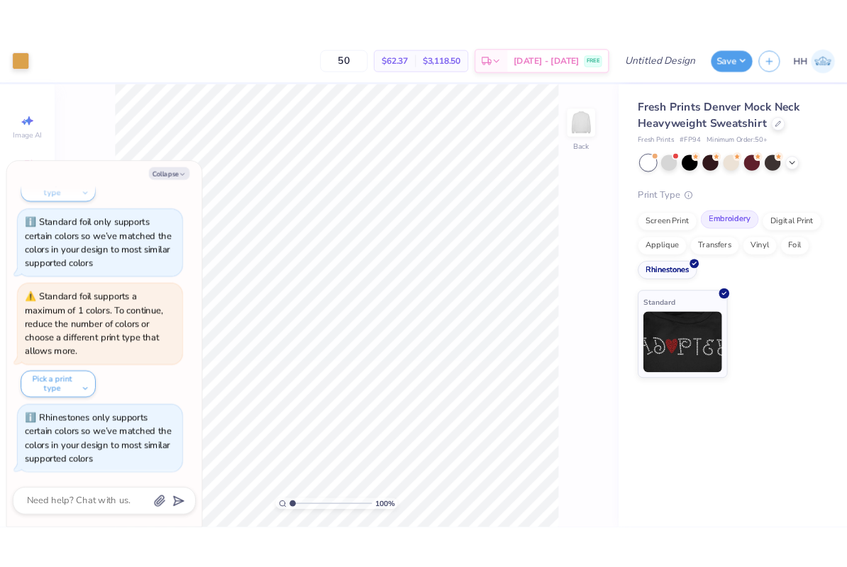
scroll to position [1786, 0]
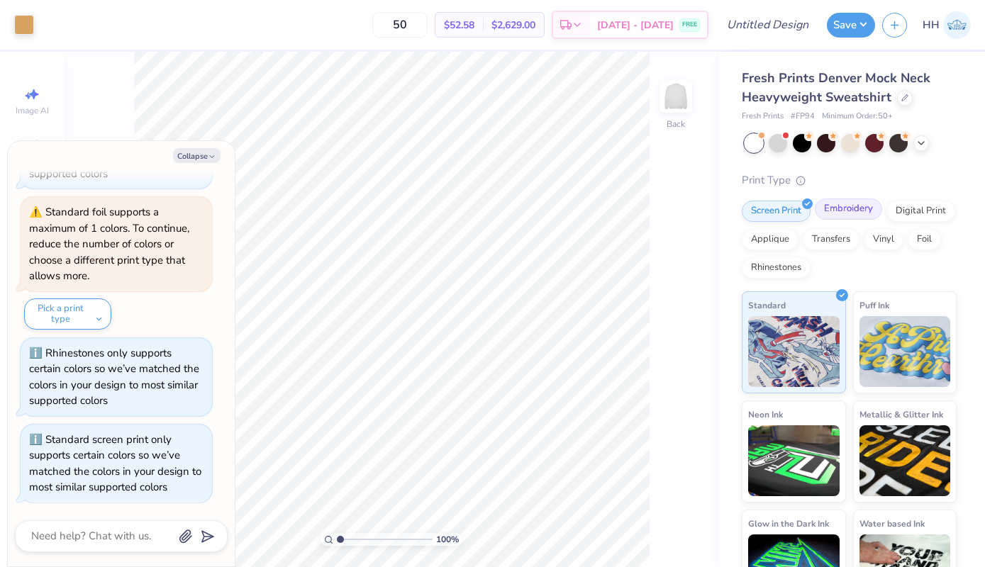
click at [842, 206] on div "Embroidery" at bounding box center [848, 209] width 67 height 21
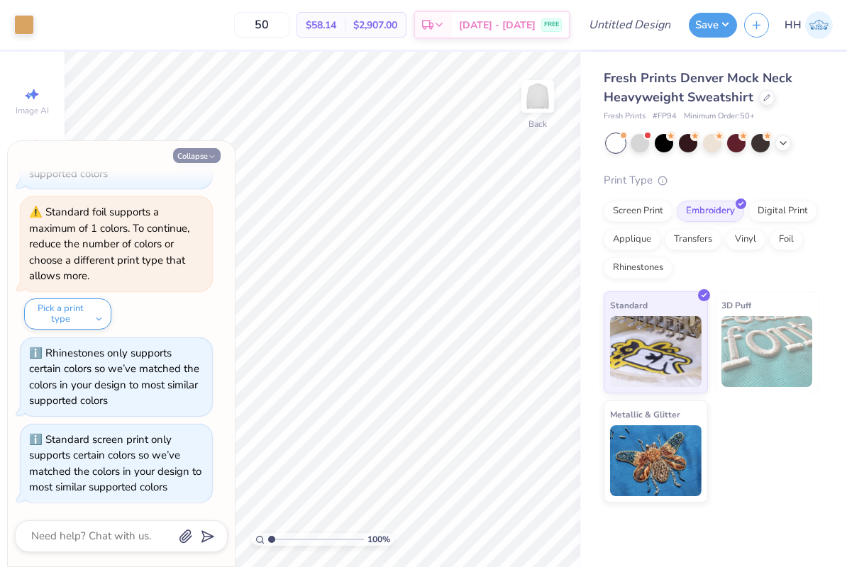
click at [211, 148] on button "Collapse" at bounding box center [197, 155] width 48 height 15
type textarea "x"
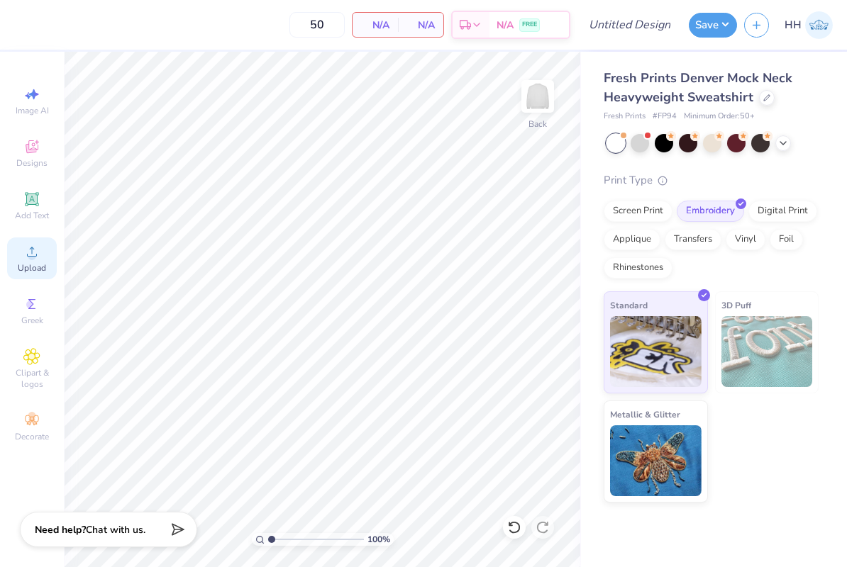
click at [20, 249] on div "Upload" at bounding box center [32, 259] width 50 height 42
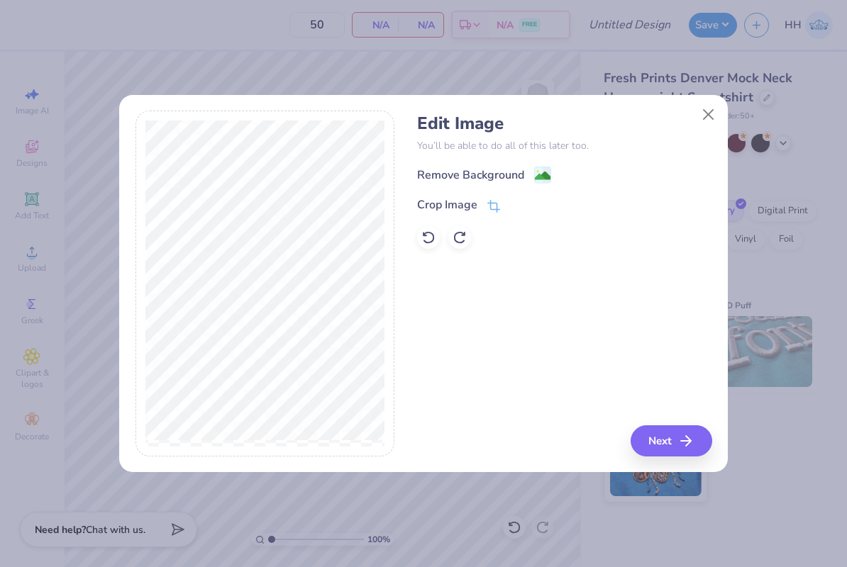
click at [548, 162] on div "Edit Image You’ll be able to do all of this later too. Remove Background Crop I…" at bounding box center [564, 180] width 294 height 135
click at [545, 172] on image at bounding box center [543, 177] width 16 height 16
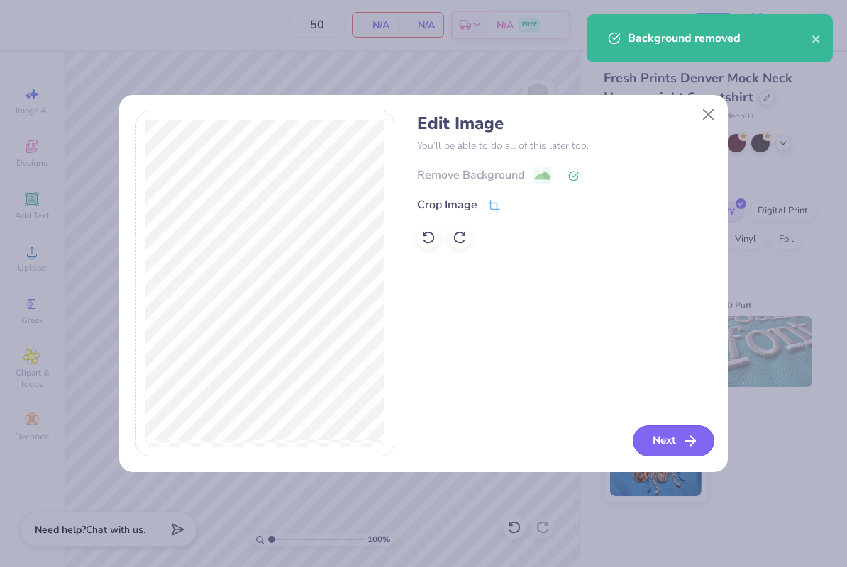
click at [676, 453] on button "Next" at bounding box center [673, 440] width 82 height 31
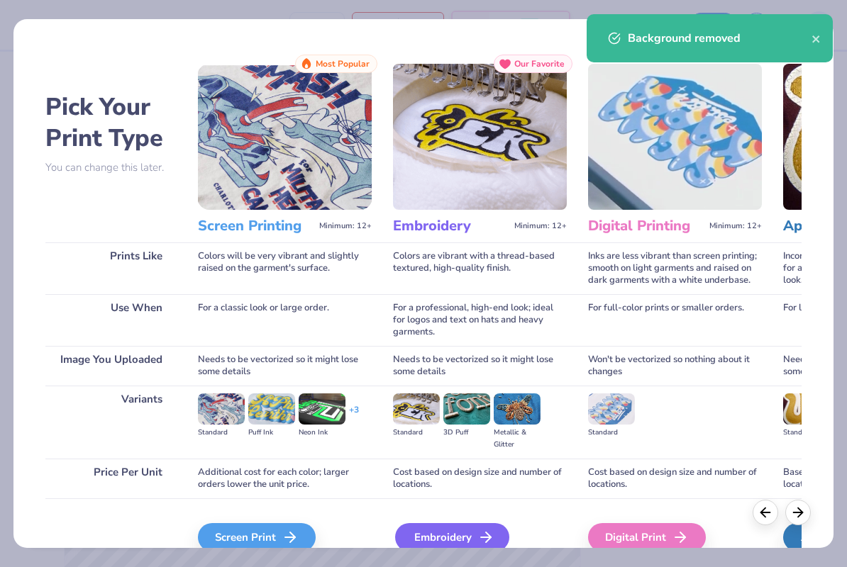
click at [469, 531] on div "Embroidery" at bounding box center [452, 537] width 114 height 28
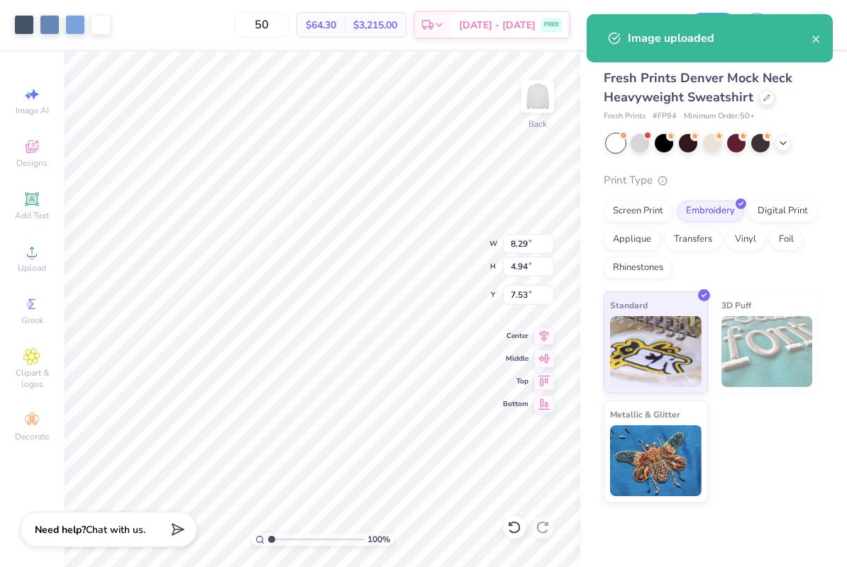
type input "5.07"
type input "3.02"
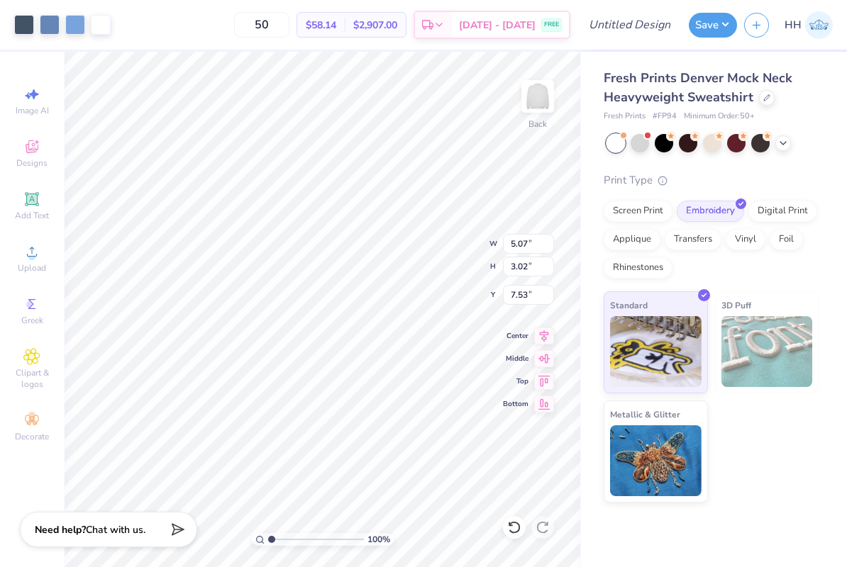
type input "2.04"
type input "4.76"
type input "2.84"
type input "2.48"
click at [289, 28] on input "50" at bounding box center [261, 25] width 55 height 26
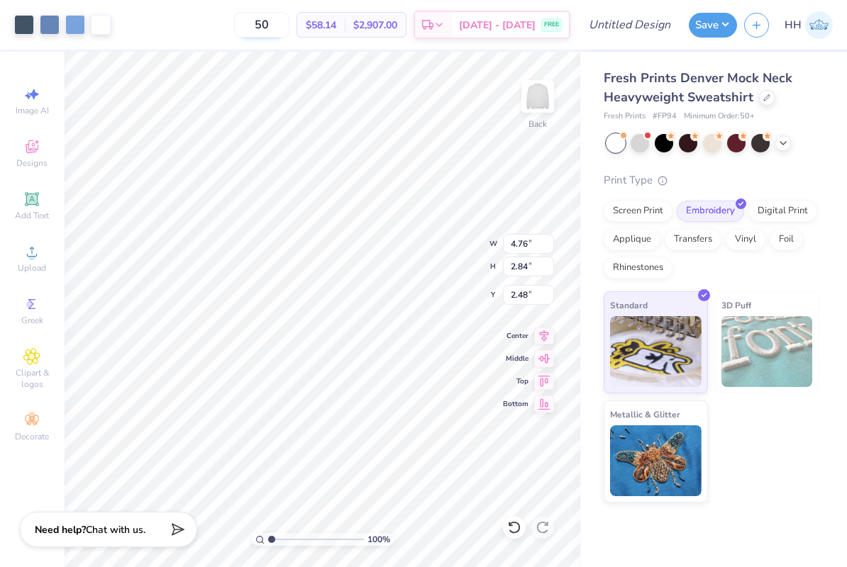
type input "5"
click at [764, 97] on icon at bounding box center [766, 96] width 7 height 7
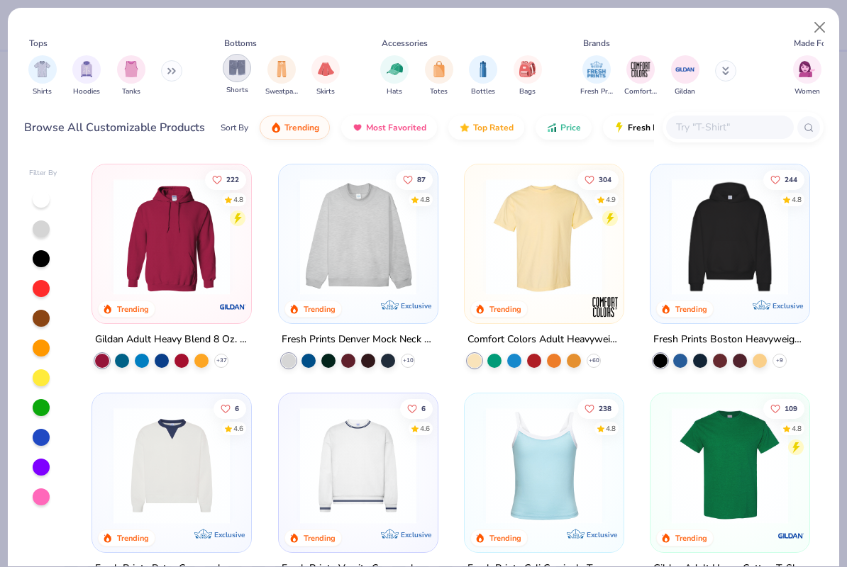
click at [247, 68] on div "filter for Shorts" at bounding box center [237, 68] width 28 height 28
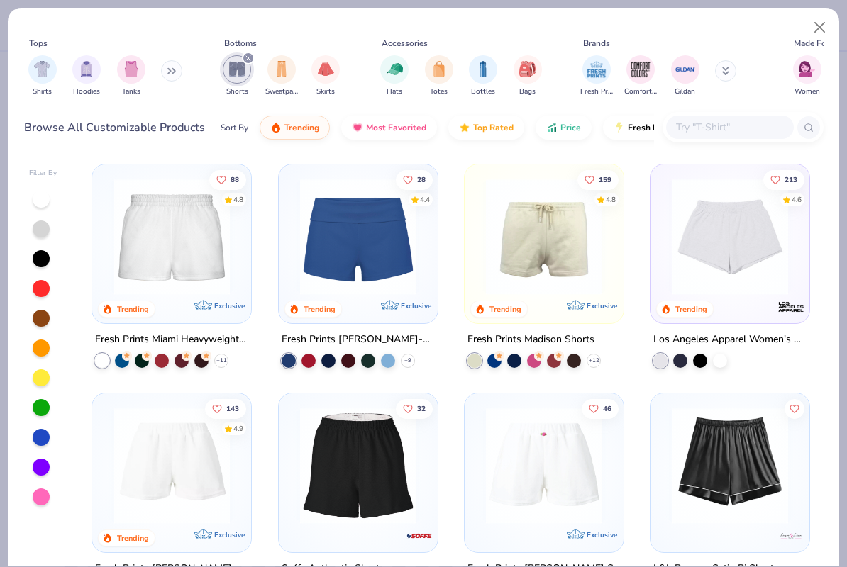
click at [214, 235] on img at bounding box center [171, 237] width 130 height 116
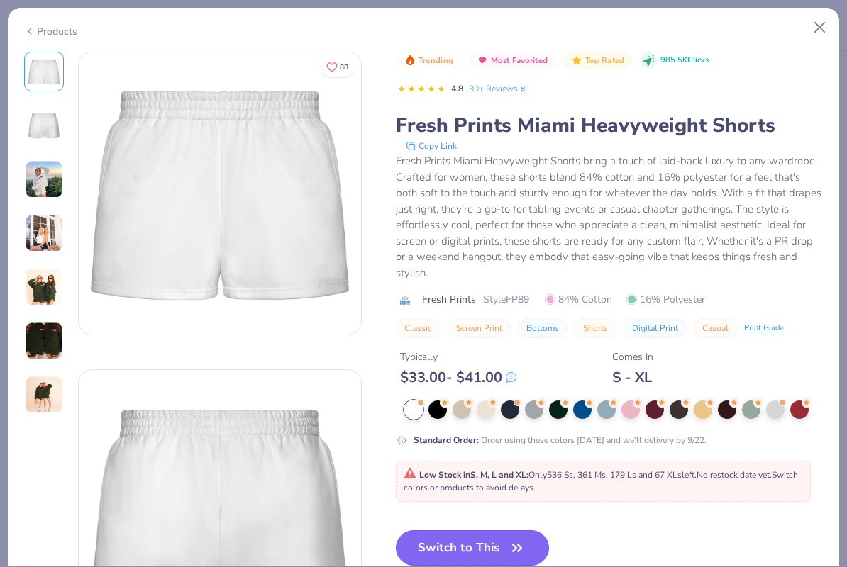
click at [496, 550] on button "Switch to This" at bounding box center [473, 547] width 154 height 35
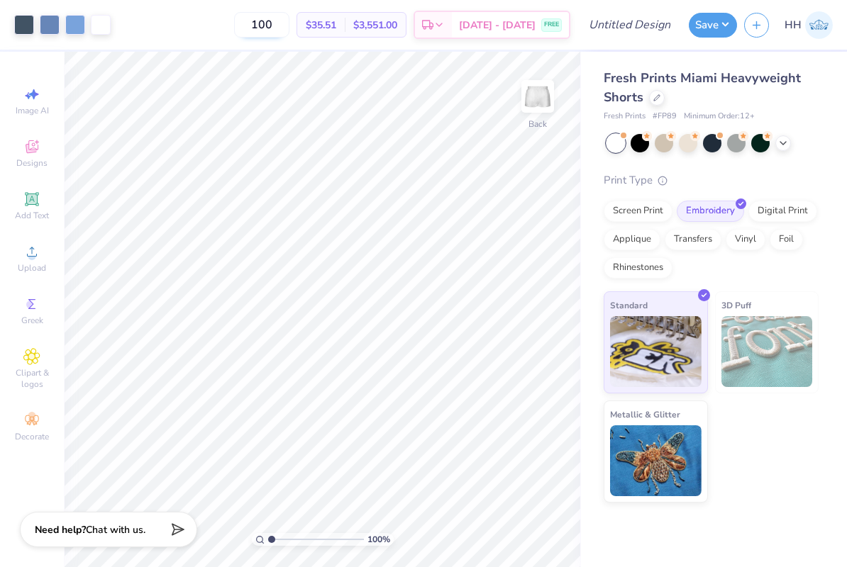
click at [288, 21] on input "100" at bounding box center [261, 25] width 55 height 26
type input "1"
type input "50"
